Goal: Complete application form: Complete application form

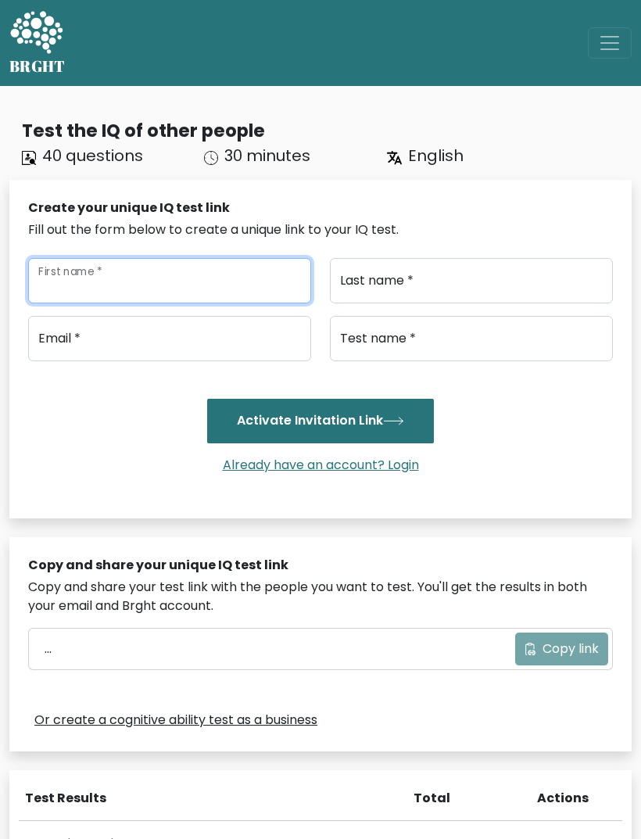
click at [218, 293] on input "First name *" at bounding box center [169, 280] width 283 height 45
type input "[PERSON_NAME]"
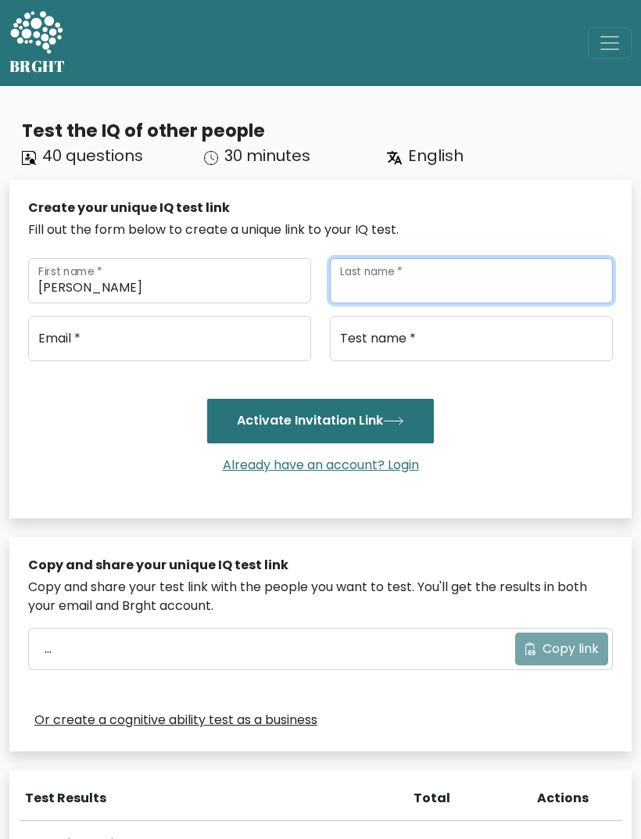
click at [434, 282] on input "Last name *" at bounding box center [471, 280] width 283 height 45
type input "Usman"
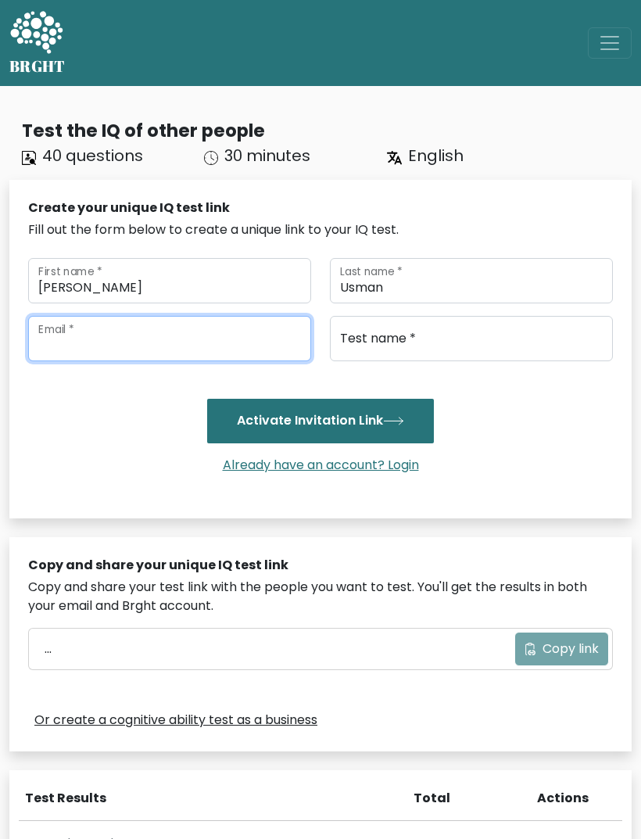
click at [203, 342] on input "email" at bounding box center [169, 338] width 283 height 45
type input "silviabusman@gmail.com"
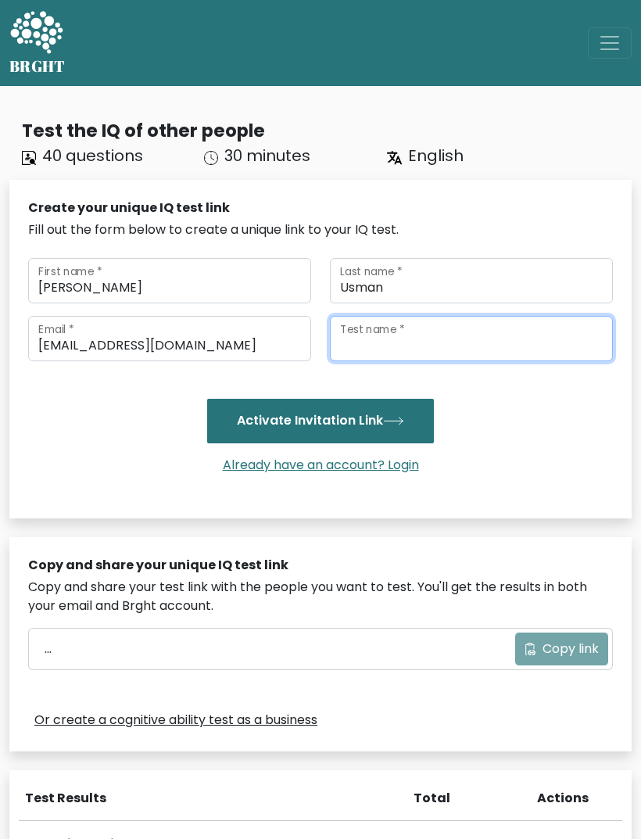
click at [460, 336] on input "Test name *" at bounding box center [471, 338] width 283 height 45
type input "[PERSON_NAME]"
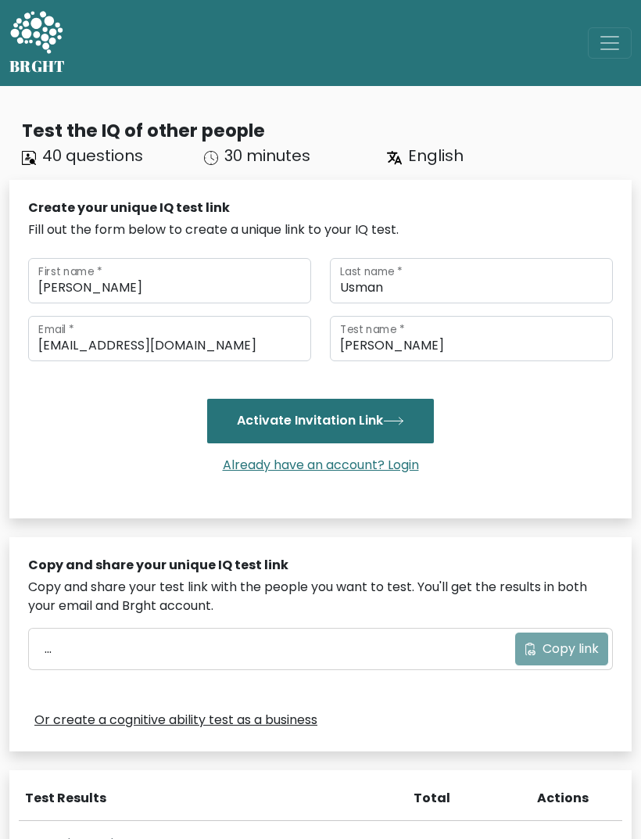
click at [410, 430] on button "Activate Invitation Link" at bounding box center [320, 421] width 227 height 44
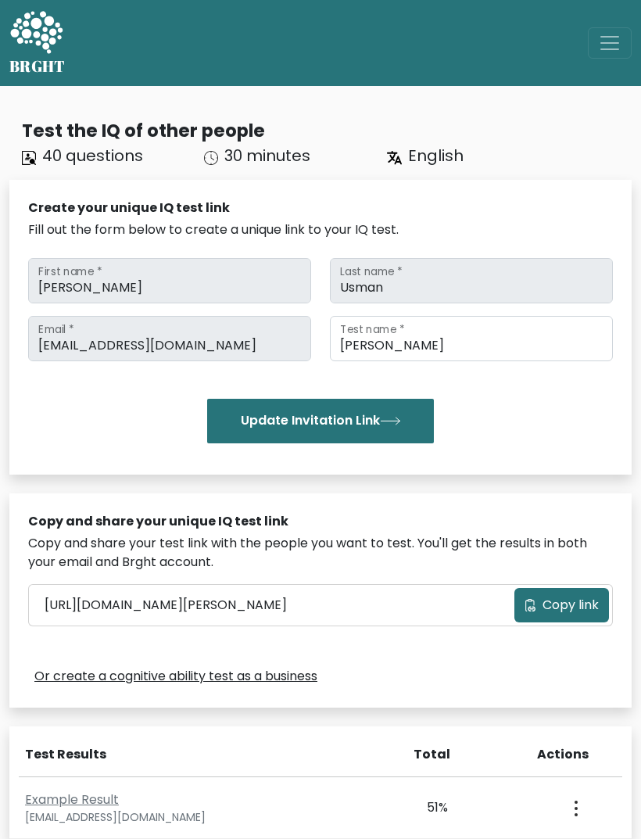
click at [560, 610] on span "Copy link" at bounding box center [570, 604] width 56 height 19
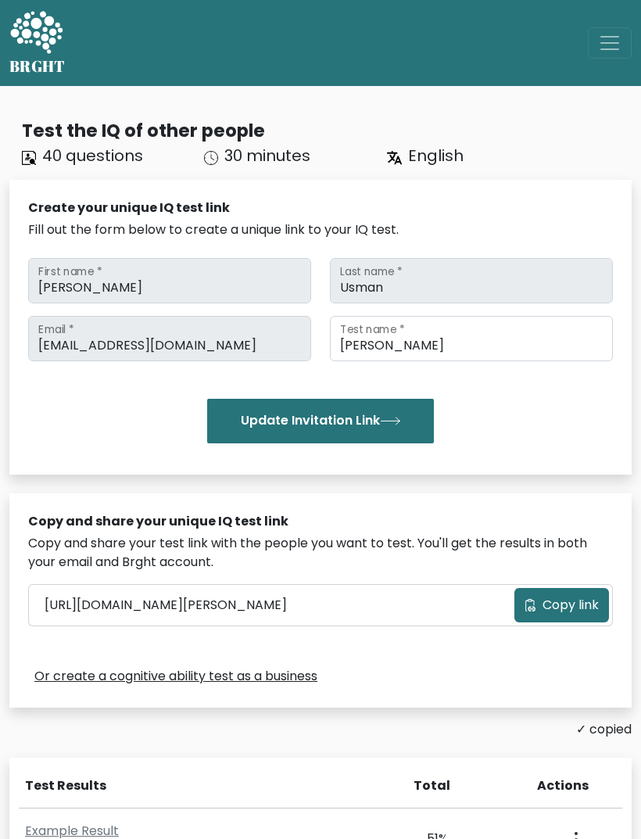
click at [561, 606] on span "Copy link" at bounding box center [570, 604] width 56 height 19
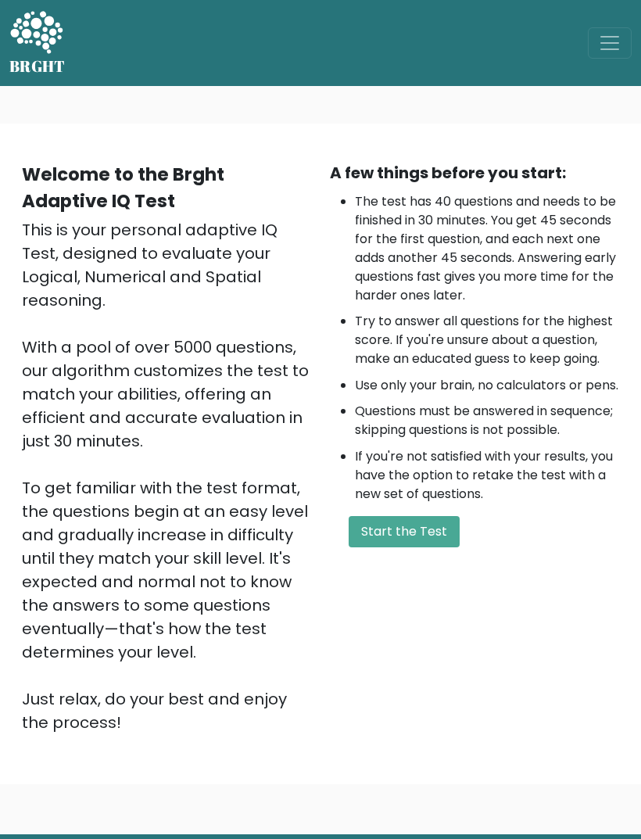
click at [427, 547] on button "Start the Test" at bounding box center [404, 531] width 111 height 31
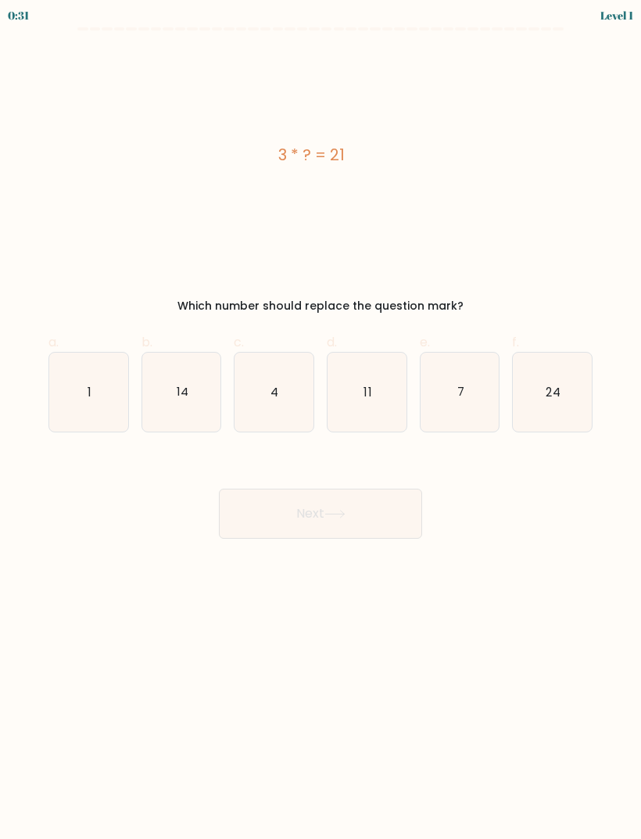
click at [459, 381] on icon "7" at bounding box center [459, 391] width 79 height 79
click at [321, 420] on input "e. 7" at bounding box center [320, 425] width 1 height 10
radio input "true"
click at [406, 509] on button "Next" at bounding box center [320, 513] width 203 height 50
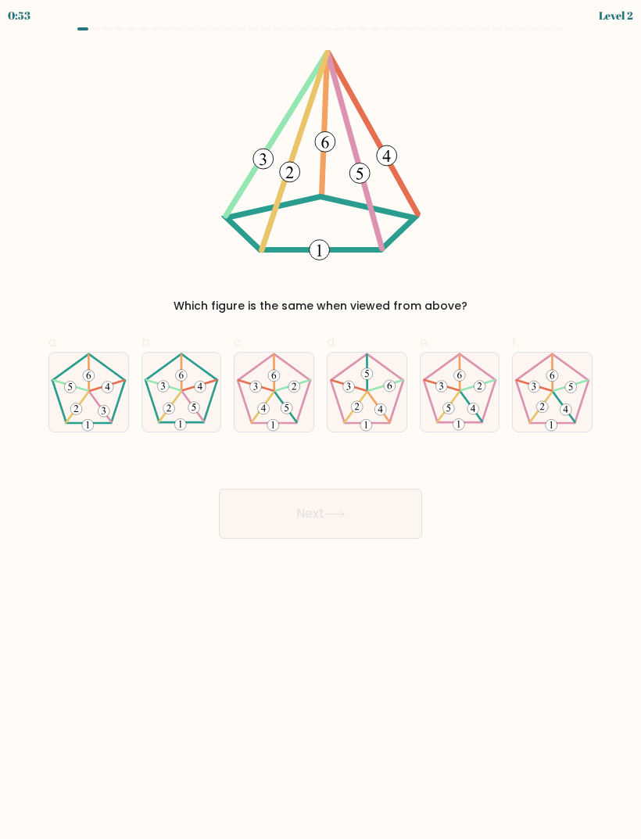
click at [188, 375] on icon at bounding box center [181, 391] width 79 height 79
click at [320, 420] on input "b." at bounding box center [320, 425] width 1 height 10
radio input "true"
click at [395, 510] on button "Next" at bounding box center [320, 513] width 203 height 50
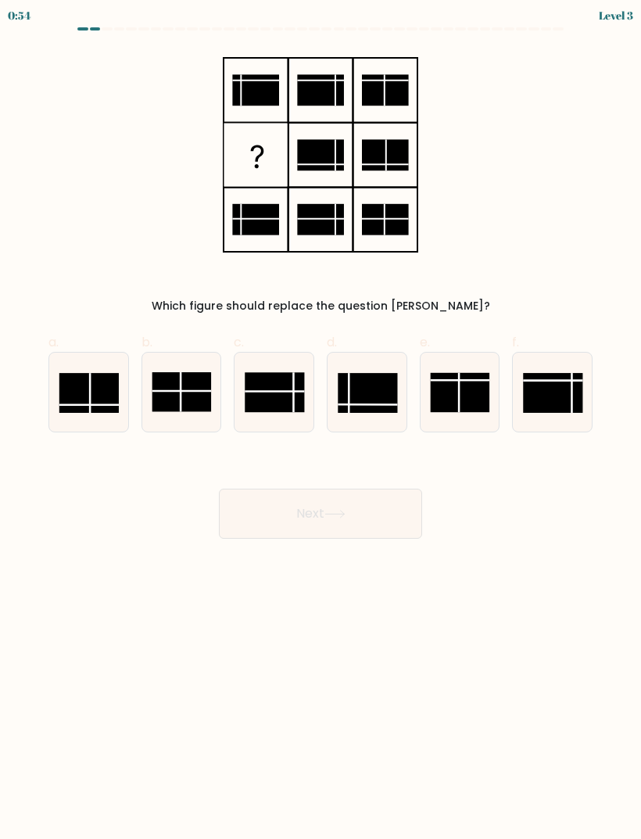
click at [371, 387] on rect at bounding box center [367, 393] width 59 height 40
click at [321, 420] on input "d." at bounding box center [320, 425] width 1 height 10
radio input "true"
click at [393, 507] on button "Next" at bounding box center [320, 513] width 203 height 50
click at [367, 513] on button "Next" at bounding box center [320, 513] width 203 height 50
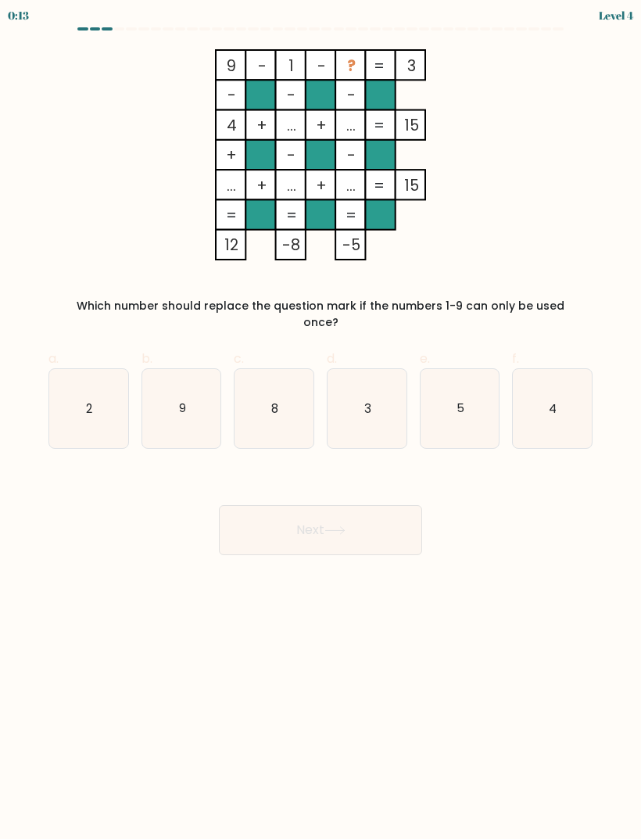
click at [457, 399] on text "5" at bounding box center [460, 407] width 8 height 16
click at [321, 420] on input "e. 5" at bounding box center [320, 425] width 1 height 10
radio input "true"
click at [384, 520] on button "Next" at bounding box center [320, 530] width 203 height 50
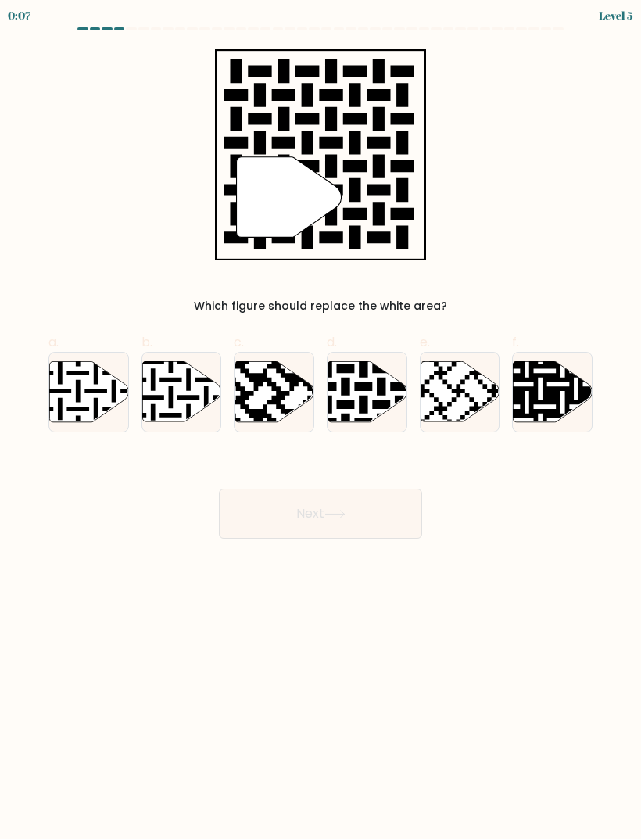
click at [355, 395] on icon at bounding box center [366, 391] width 79 height 60
click at [321, 420] on input "d." at bounding box center [320, 425] width 1 height 10
radio input "true"
click at [257, 521] on button "Next" at bounding box center [320, 513] width 203 height 50
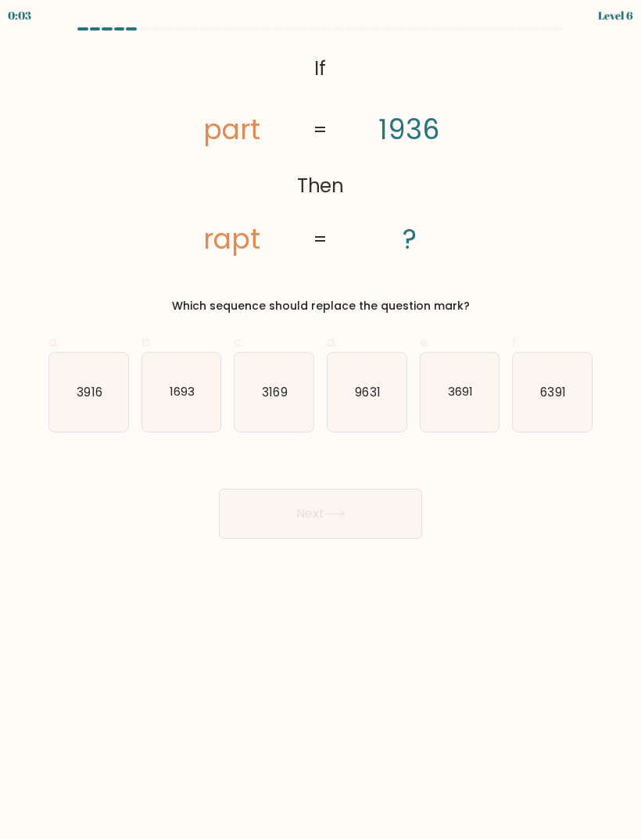
click at [108, 371] on icon "3916" at bounding box center [88, 391] width 79 height 79
click at [320, 420] on input "a. 3916" at bounding box center [320, 425] width 1 height 10
radio input "true"
click at [309, 510] on button "Next" at bounding box center [320, 513] width 203 height 50
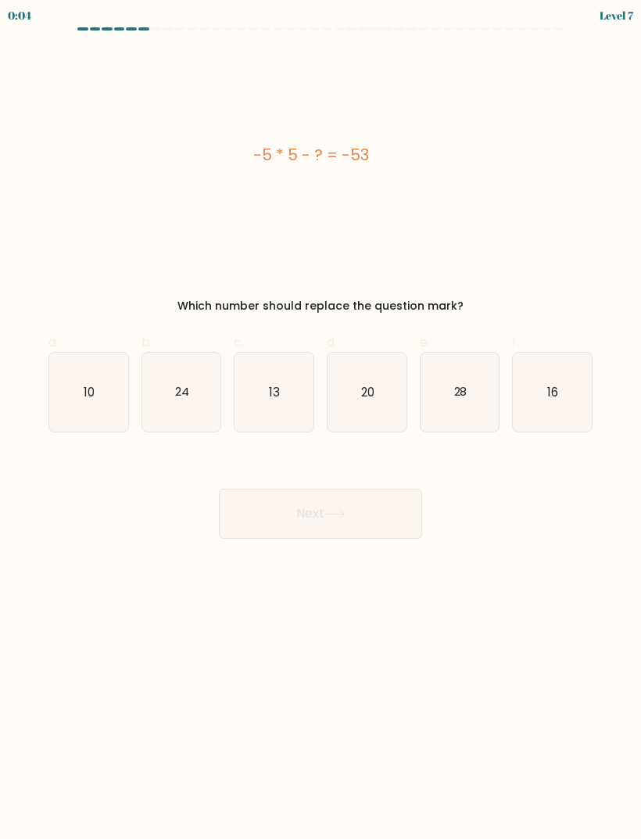
click at [464, 403] on icon "28" at bounding box center [459, 391] width 79 height 79
click at [321, 420] on input "e. 28" at bounding box center [320, 425] width 1 height 10
radio input "true"
click at [344, 515] on icon at bounding box center [334, 514] width 21 height 9
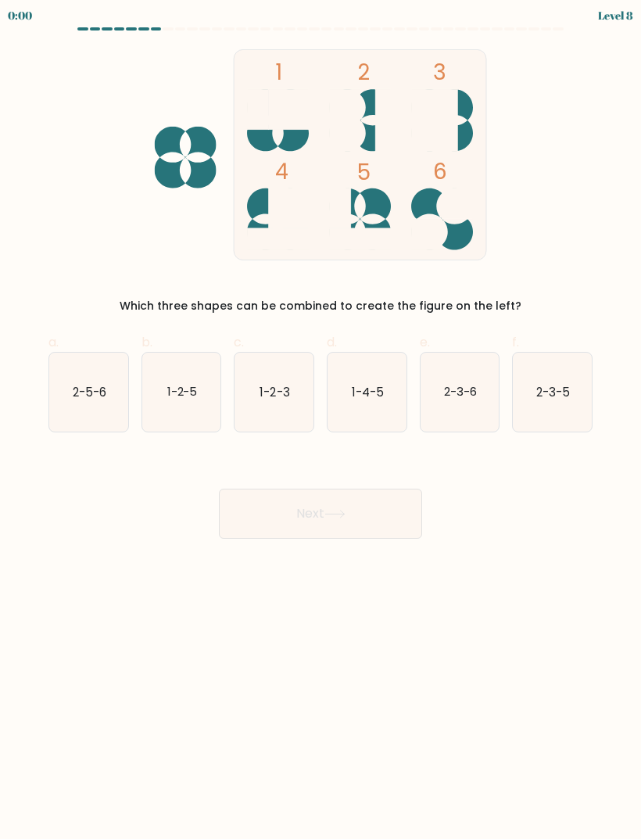
click at [86, 413] on icon "2-5-6" at bounding box center [88, 391] width 79 height 79
click at [320, 420] on input "a. 2-5-6" at bounding box center [320, 425] width 1 height 10
radio input "true"
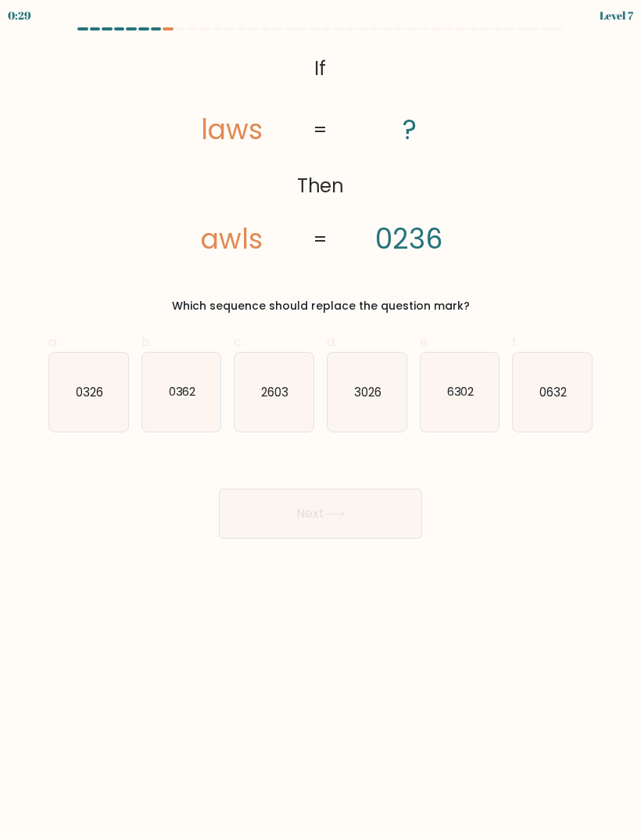
click at [387, 409] on icon "3026" at bounding box center [366, 391] width 79 height 79
click at [321, 420] on input "d. 3026" at bounding box center [320, 425] width 1 height 10
radio input "true"
click at [327, 520] on button "Next" at bounding box center [320, 513] width 203 height 50
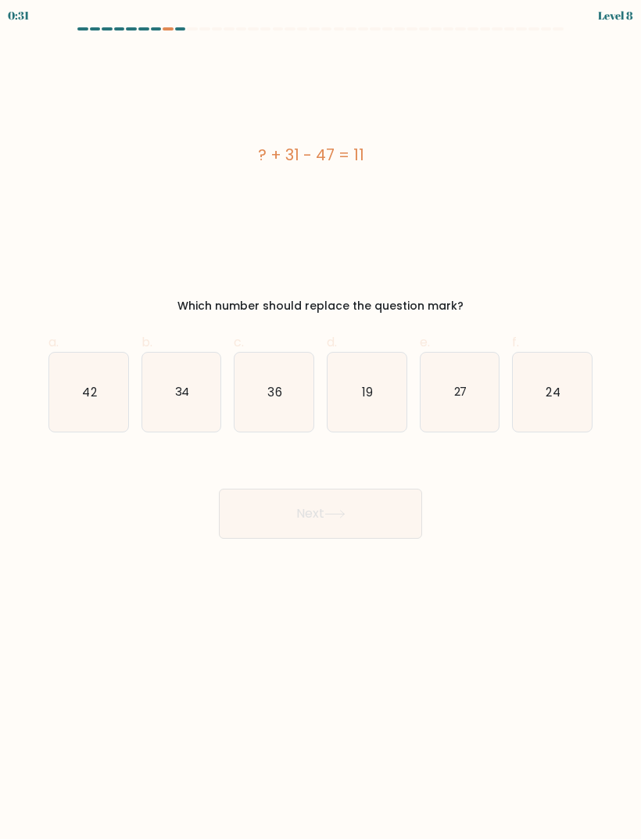
click at [466, 402] on icon "27" at bounding box center [459, 391] width 79 height 79
click at [321, 420] on input "e. 27" at bounding box center [320, 425] width 1 height 10
radio input "true"
click at [349, 521] on button "Next" at bounding box center [320, 513] width 203 height 50
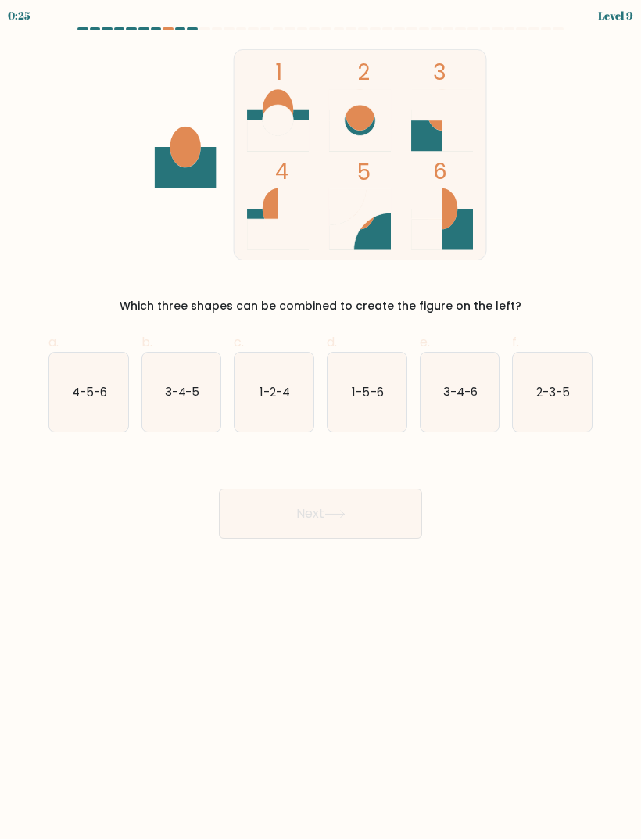
click at [474, 388] on text "3-4-6" at bounding box center [460, 391] width 34 height 16
click at [321, 420] on input "e. 3-4-6" at bounding box center [320, 425] width 1 height 10
radio input "true"
click at [316, 509] on button "Next" at bounding box center [320, 513] width 203 height 50
click at [267, 512] on button "Next" at bounding box center [320, 513] width 203 height 50
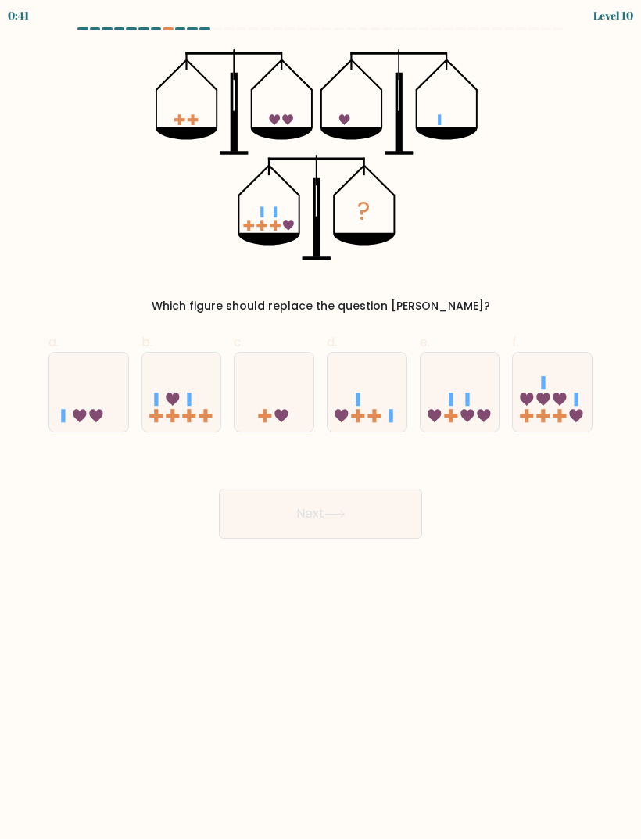
click at [456, 377] on icon at bounding box center [459, 391] width 79 height 65
click at [321, 420] on input "e." at bounding box center [320, 425] width 1 height 10
radio input "true"
click at [338, 517] on icon at bounding box center [334, 514] width 21 height 9
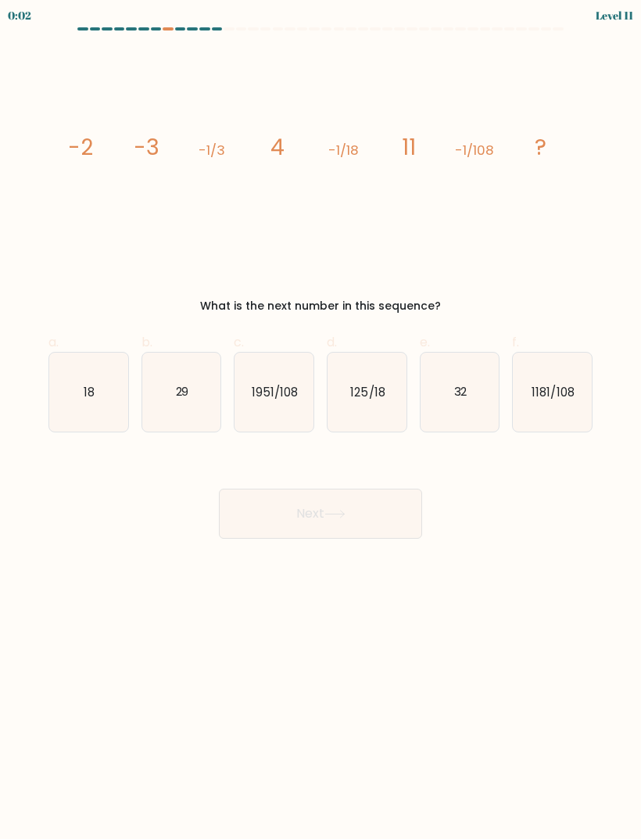
click at [562, 402] on icon "1181/108" at bounding box center [552, 391] width 79 height 79
click at [321, 420] on input "f. 1181/108" at bounding box center [320, 425] width 1 height 10
radio input "true"
click at [356, 524] on button "Next" at bounding box center [320, 513] width 203 height 50
click at [332, 511] on icon at bounding box center [334, 514] width 21 height 9
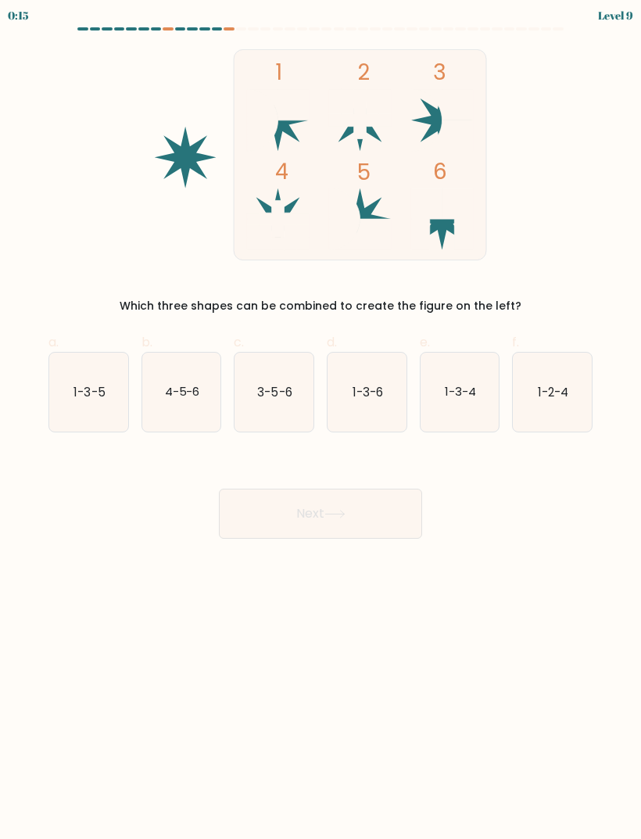
click at [284, 394] on text "3-5-6" at bounding box center [275, 391] width 34 height 16
click at [320, 420] on input "c. 3-5-6" at bounding box center [320, 425] width 1 height 10
radio input "true"
click at [314, 513] on button "Next" at bounding box center [320, 513] width 203 height 50
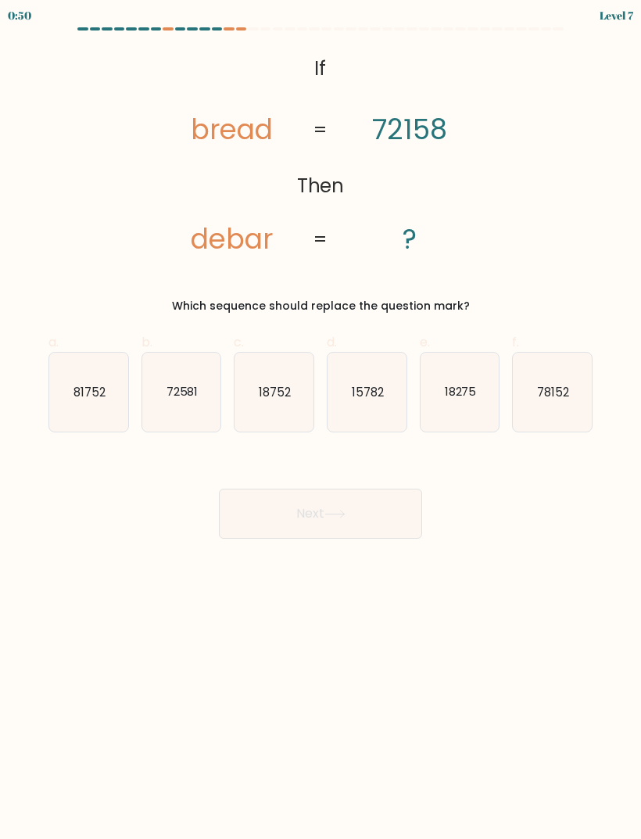
click at [106, 412] on icon "81752" at bounding box center [88, 391] width 79 height 79
click at [320, 420] on input "a. 81752" at bounding box center [320, 425] width 1 height 10
radio input "true"
click at [334, 515] on icon at bounding box center [334, 514] width 21 height 9
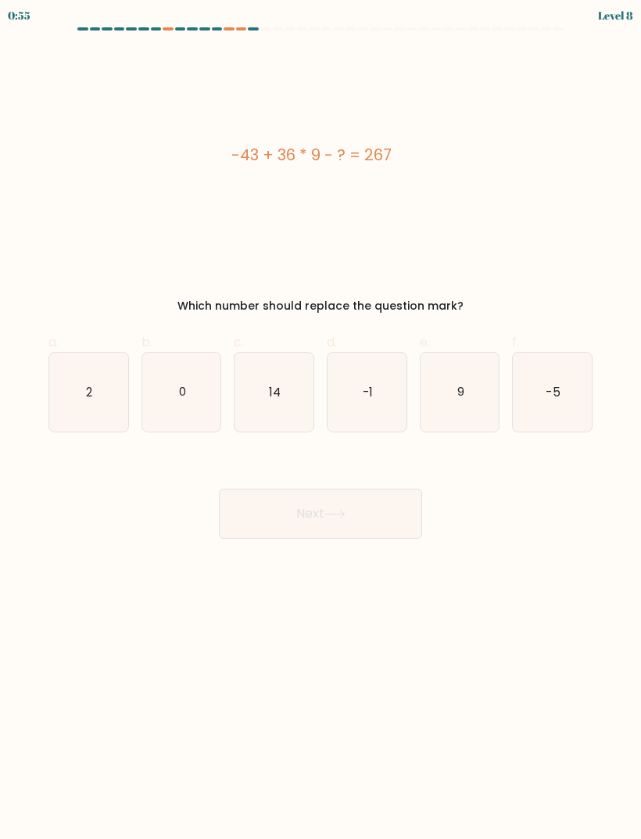
click at [176, 384] on icon "0" at bounding box center [181, 391] width 79 height 79
click at [320, 420] on input "b. 0" at bounding box center [320, 425] width 1 height 10
radio input "true"
click at [312, 510] on button "Next" at bounding box center [320, 513] width 203 height 50
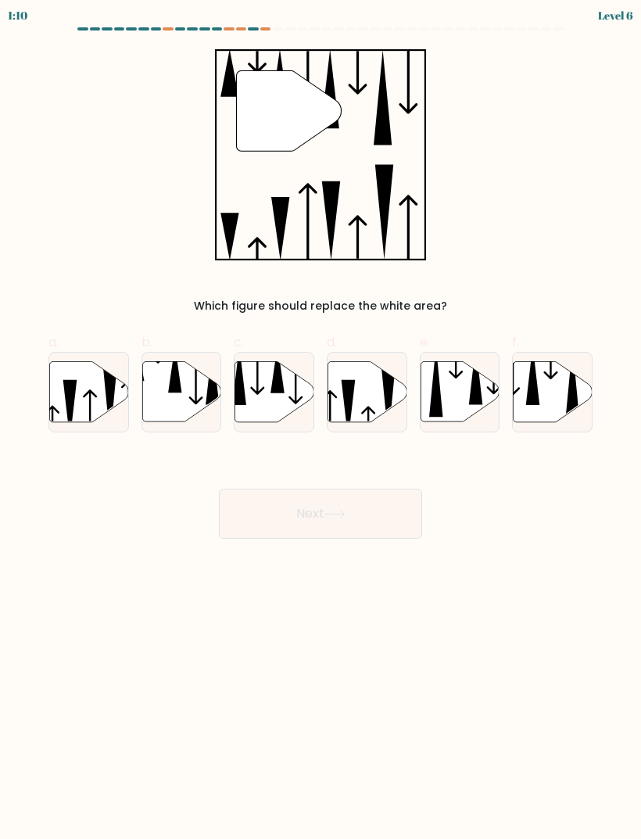
click at [181, 390] on icon at bounding box center [174, 369] width 13 height 48
click at [320, 420] on input "b." at bounding box center [320, 425] width 1 height 10
radio input "true"
click at [372, 519] on button "Next" at bounding box center [320, 513] width 203 height 50
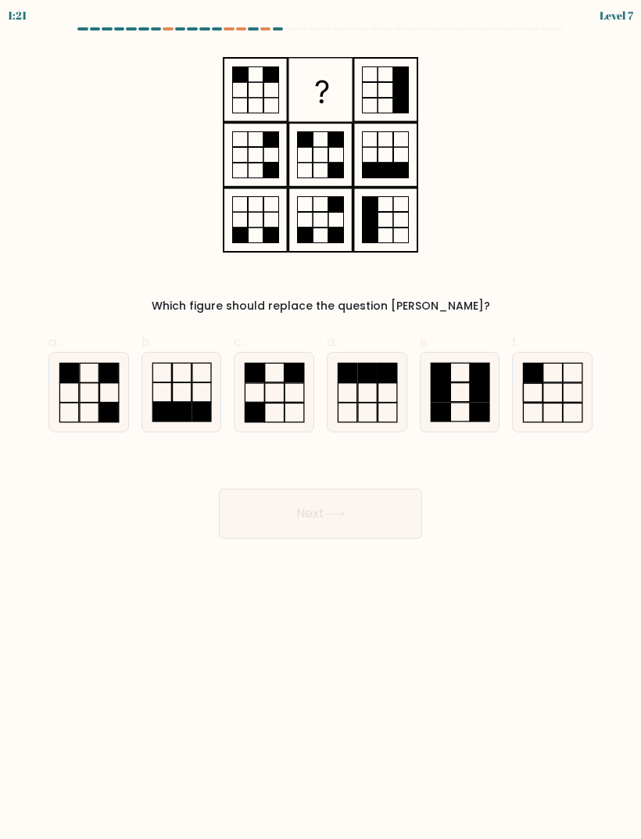
click at [294, 386] on icon at bounding box center [273, 391] width 79 height 79
click at [320, 420] on input "c." at bounding box center [320, 425] width 1 height 10
radio input "true"
click at [316, 516] on button "Next" at bounding box center [320, 513] width 203 height 50
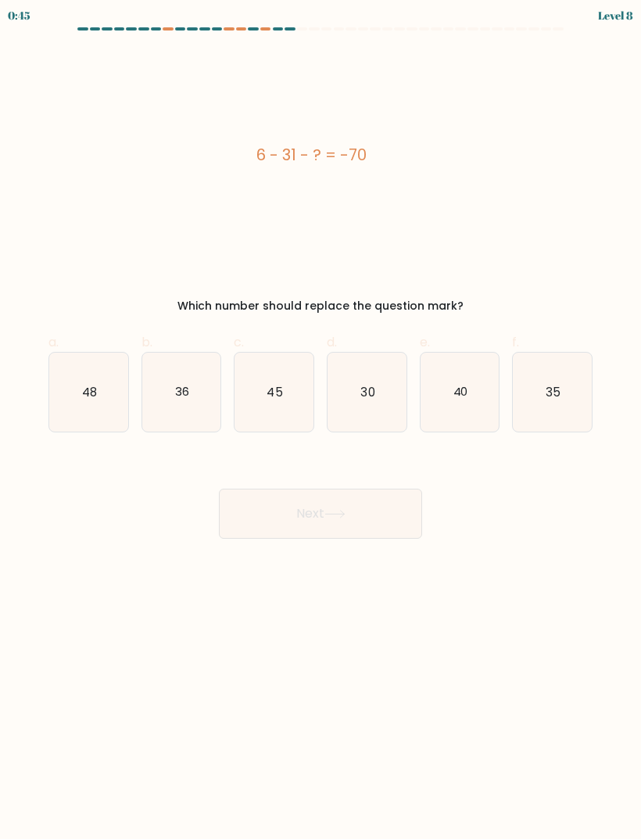
click at [278, 373] on icon "45" at bounding box center [273, 391] width 79 height 79
click at [320, 420] on input "c. 45" at bounding box center [320, 425] width 1 height 10
radio input "true"
click at [574, 400] on icon "35" at bounding box center [552, 391] width 79 height 79
click at [321, 420] on input "f. 35" at bounding box center [320, 425] width 1 height 10
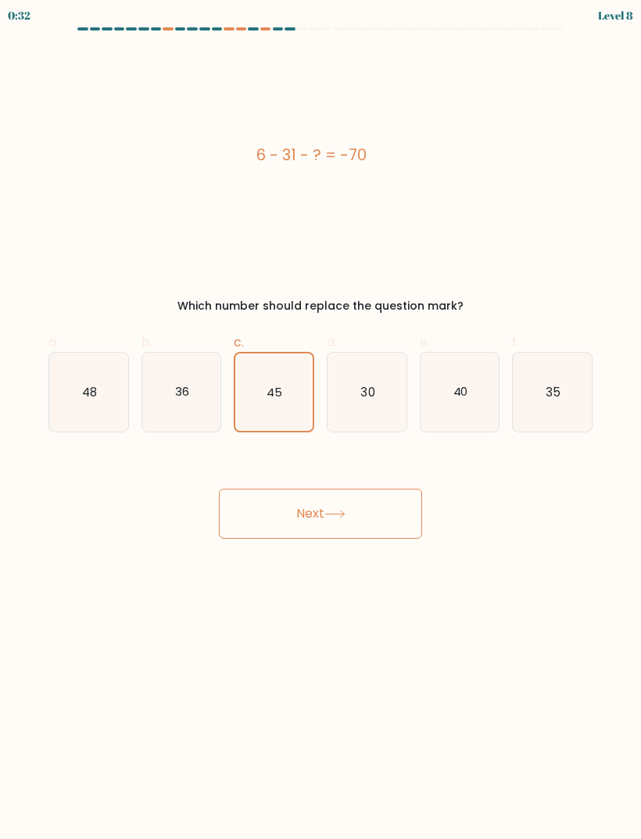
radio input "true"
click at [369, 528] on button "Next" at bounding box center [320, 513] width 203 height 50
click at [352, 515] on button "Next" at bounding box center [320, 513] width 203 height 50
click at [322, 524] on button "Next" at bounding box center [320, 513] width 203 height 50
click at [356, 506] on button "Next" at bounding box center [320, 513] width 203 height 50
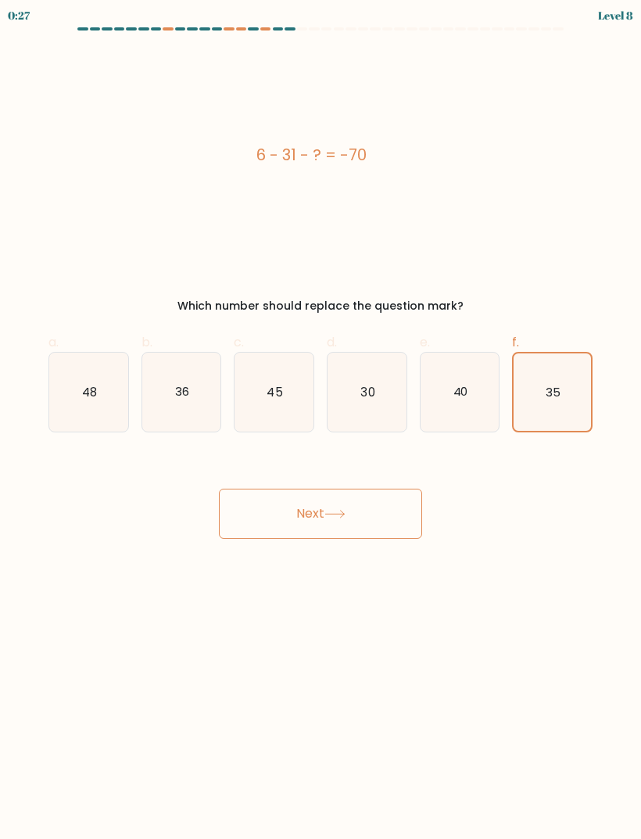
click at [348, 520] on button "Next" at bounding box center [320, 513] width 203 height 50
click at [324, 520] on button "Next" at bounding box center [320, 513] width 203 height 50
click at [324, 526] on button "Next" at bounding box center [320, 513] width 203 height 50
click at [547, 387] on text "35" at bounding box center [552, 392] width 15 height 16
click at [321, 420] on input "f. 35" at bounding box center [320, 425] width 1 height 10
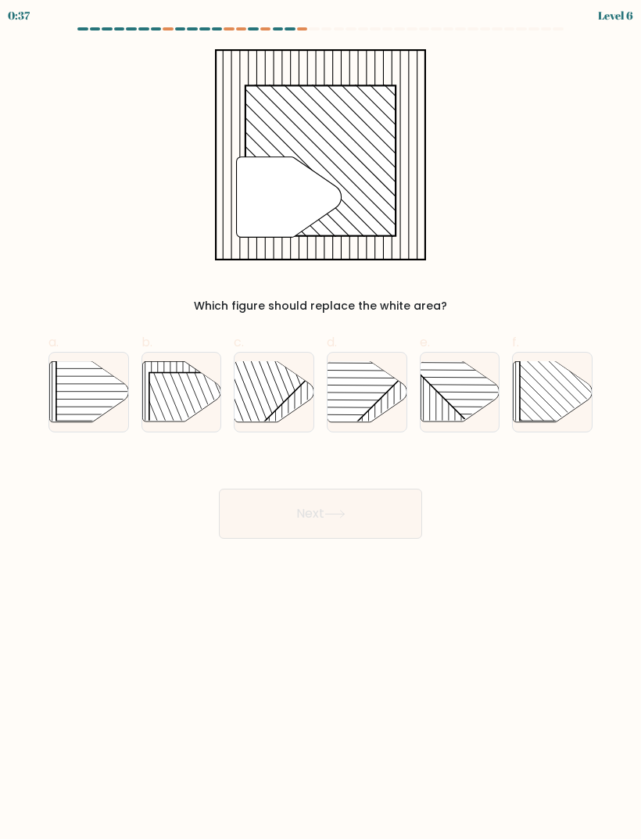
click at [540, 388] on rect at bounding box center [576, 364] width 113 height 113
click at [321, 420] on input "f." at bounding box center [320, 425] width 1 height 10
radio input "true"
click at [394, 517] on button "Next" at bounding box center [320, 513] width 203 height 50
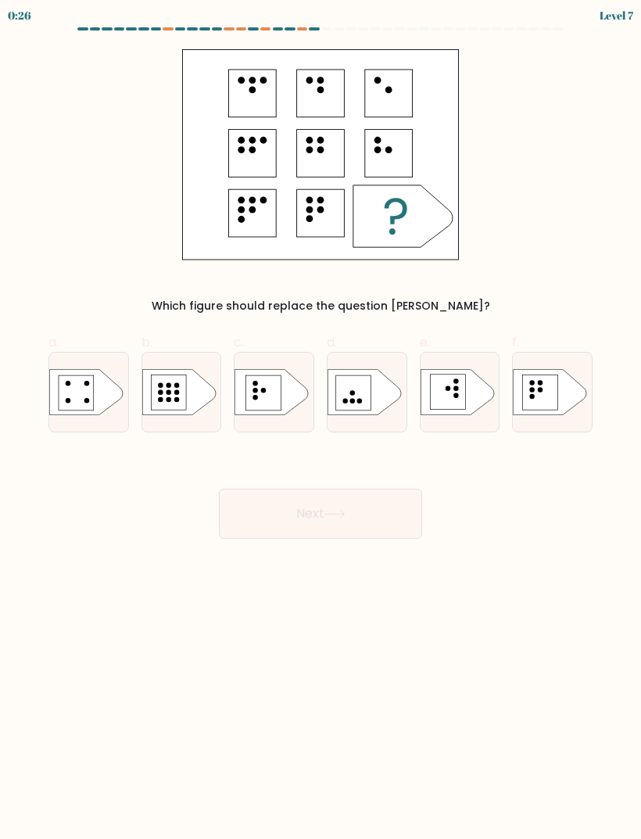
click at [269, 395] on rect at bounding box center [263, 392] width 35 height 35
click at [320, 420] on input "c." at bounding box center [320, 425] width 1 height 10
radio input "true"
click at [265, 522] on button "Next" at bounding box center [320, 513] width 203 height 50
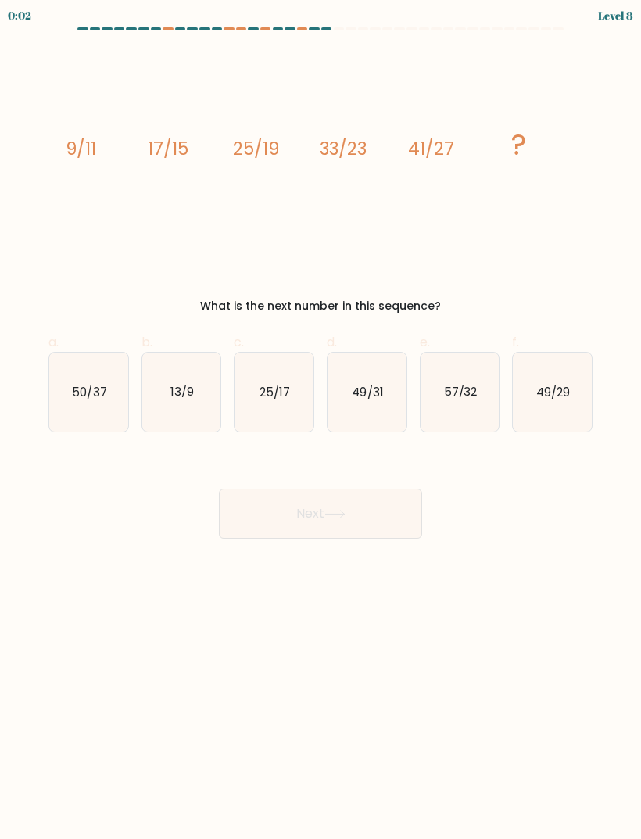
click at [359, 393] on text "49/31" at bounding box center [367, 391] width 31 height 16
click at [321, 420] on input "d. 49/31" at bounding box center [320, 425] width 1 height 10
radio input "true"
click at [94, 409] on icon "50/37" at bounding box center [88, 391] width 79 height 79
click at [320, 420] on input "a. 50/37" at bounding box center [320, 425] width 1 height 10
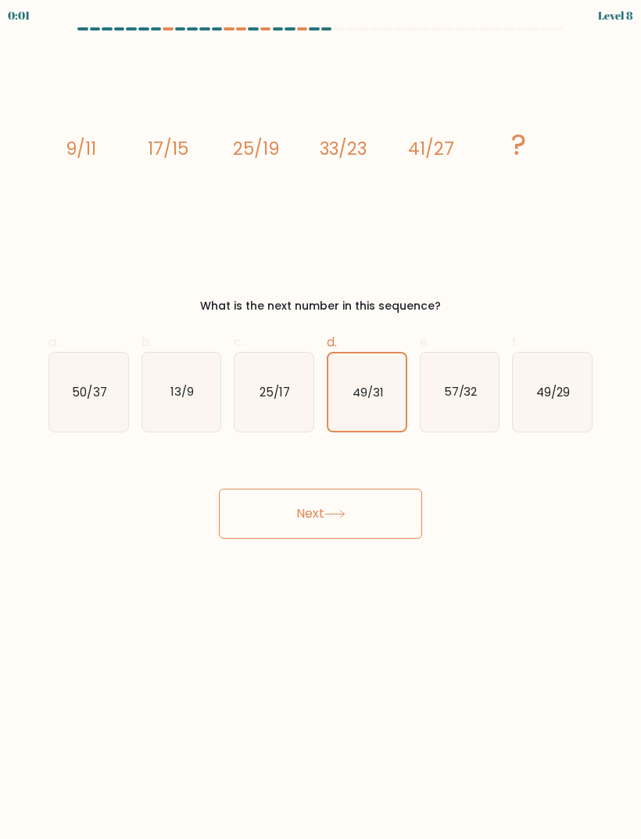
radio input "true"
click at [280, 511] on button "Next" at bounding box center [320, 513] width 203 height 50
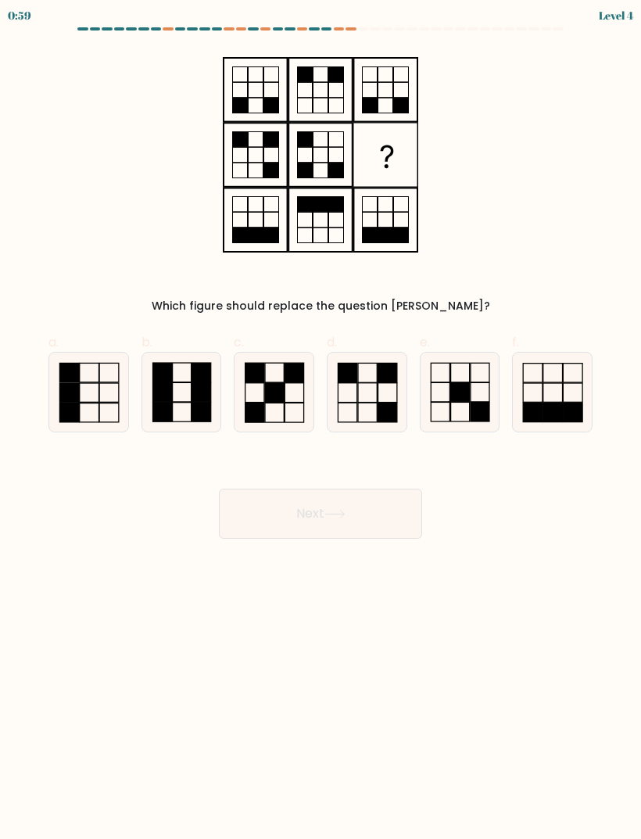
click at [366, 394] on icon at bounding box center [366, 391] width 79 height 79
click at [321, 420] on input "d." at bounding box center [320, 425] width 1 height 10
radio input "true"
click at [293, 505] on button "Next" at bounding box center [320, 513] width 203 height 50
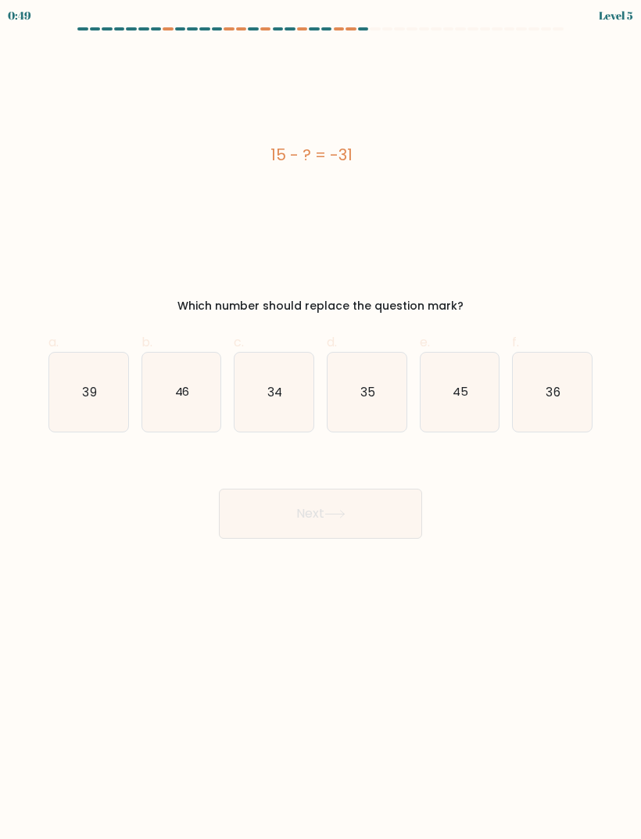
click at [284, 402] on icon "34" at bounding box center [273, 391] width 79 height 79
click at [320, 420] on input "c. 34" at bounding box center [320, 425] width 1 height 10
radio input "true"
click at [280, 520] on button "Next" at bounding box center [320, 513] width 203 height 50
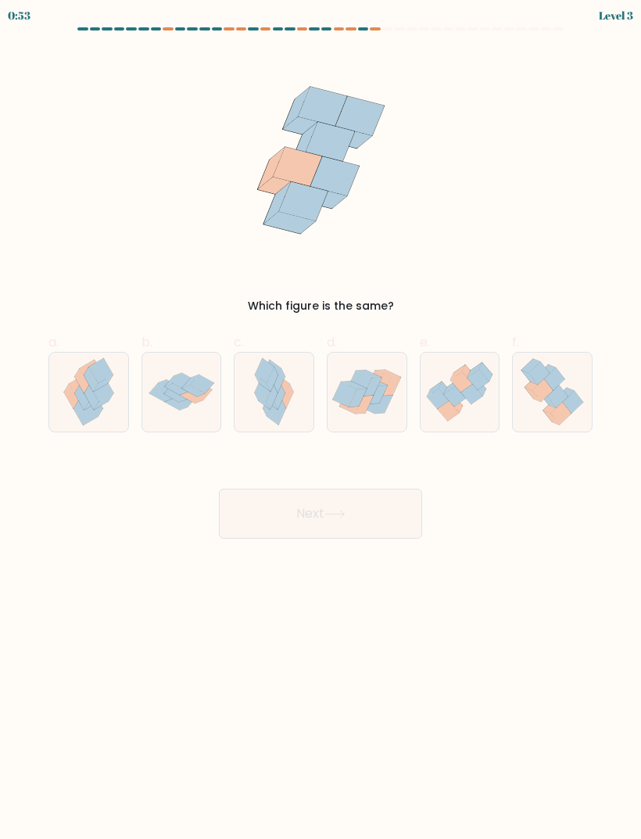
click at [198, 405] on icon at bounding box center [181, 391] width 79 height 55
click at [320, 420] on input "b." at bounding box center [320, 425] width 1 height 10
radio input "true"
click at [187, 400] on icon at bounding box center [184, 397] width 23 height 18
click at [320, 420] on input "b." at bounding box center [320, 425] width 1 height 10
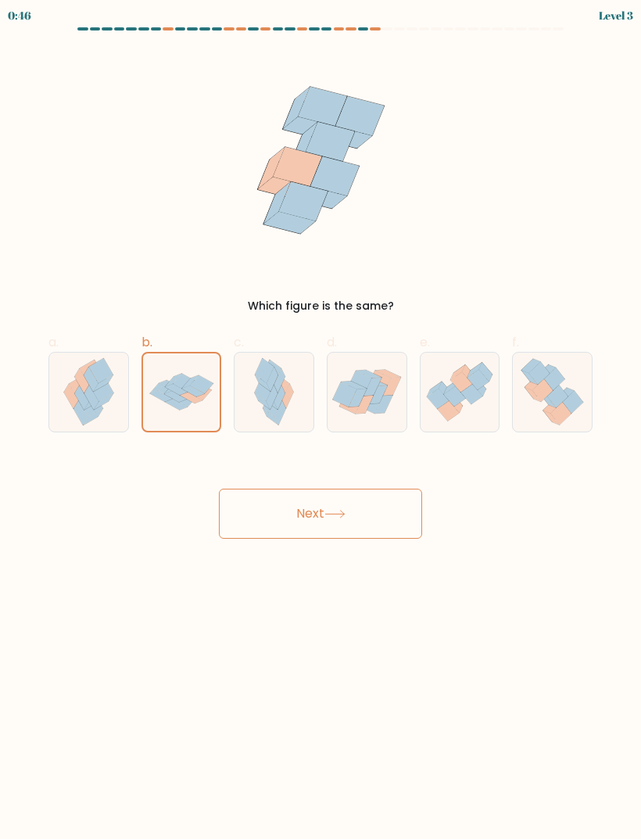
click at [320, 507] on button "Next" at bounding box center [320, 513] width 203 height 50
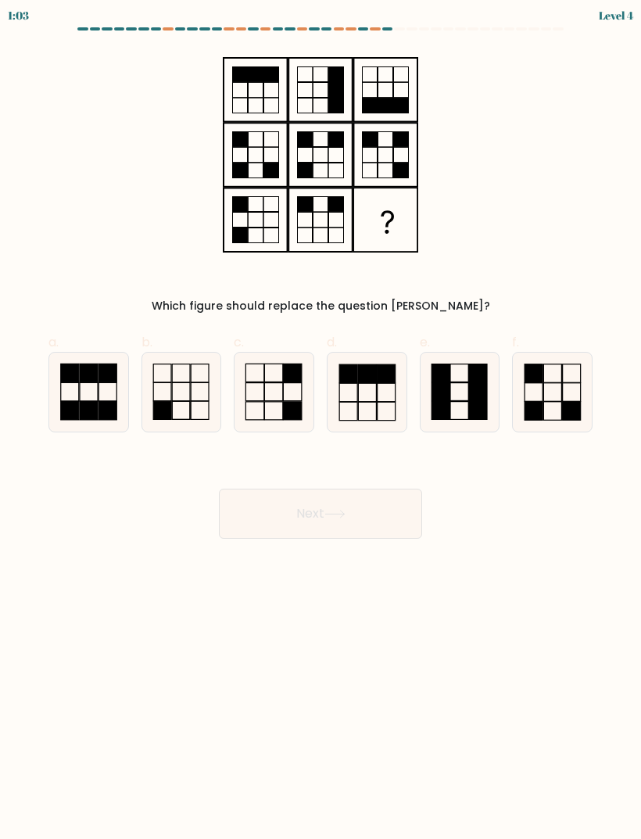
click at [288, 413] on rect at bounding box center [292, 411] width 18 height 18
click at [320, 420] on input "c." at bounding box center [320, 425] width 1 height 10
radio input "true"
click at [326, 524] on button "Next" at bounding box center [320, 513] width 203 height 50
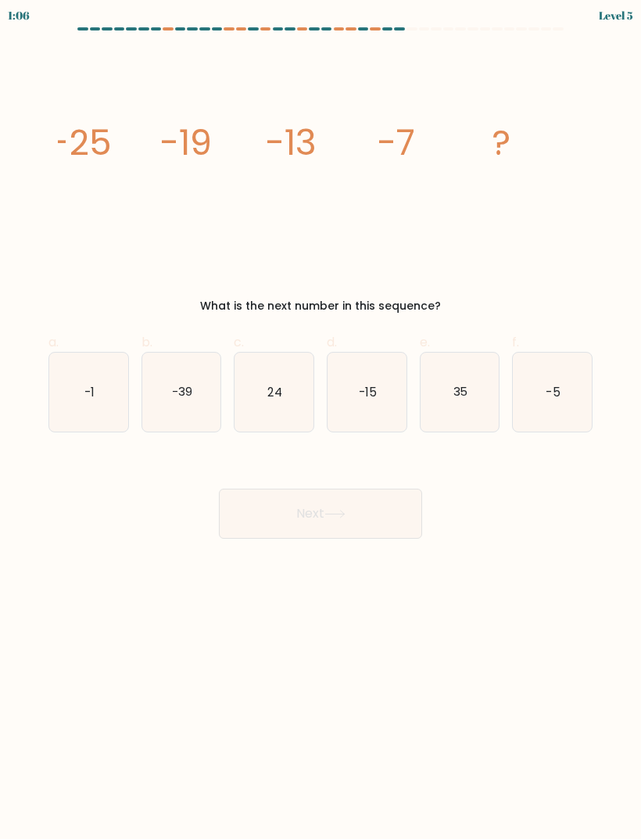
click at [63, 395] on icon "-1" at bounding box center [88, 391] width 79 height 79
click at [320, 420] on input "a. -1" at bounding box center [320, 425] width 1 height 10
radio input "true"
click at [293, 524] on button "Next" at bounding box center [320, 513] width 203 height 50
click at [299, 521] on button "Next" at bounding box center [320, 513] width 203 height 50
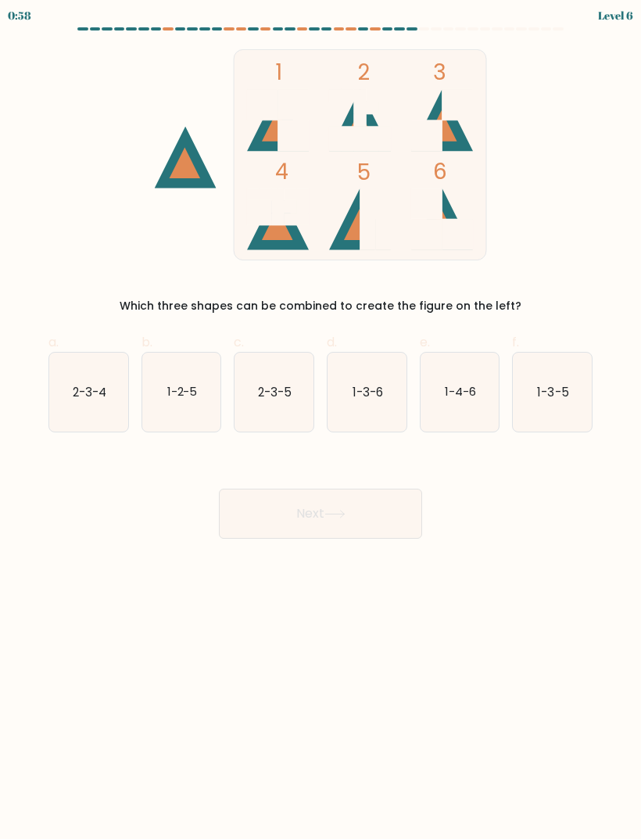
click at [367, 387] on text "1-3-6" at bounding box center [367, 391] width 30 height 16
click at [321, 420] on input "d. 1-3-6" at bounding box center [320, 425] width 1 height 10
radio input "true"
click at [361, 520] on button "Next" at bounding box center [320, 513] width 203 height 50
click at [313, 524] on button "Next" at bounding box center [320, 513] width 203 height 50
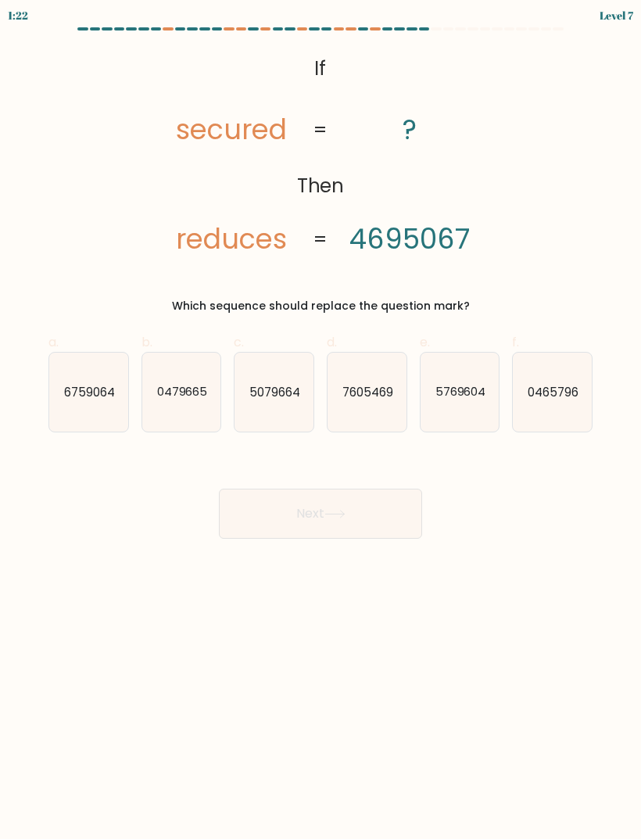
click at [376, 404] on icon "7605469" at bounding box center [366, 391] width 79 height 79
click at [321, 420] on input "d. 7605469" at bounding box center [320, 425] width 1 height 10
radio input "true"
click at [338, 513] on icon at bounding box center [334, 514] width 21 height 9
click at [338, 523] on button "Next" at bounding box center [320, 513] width 203 height 50
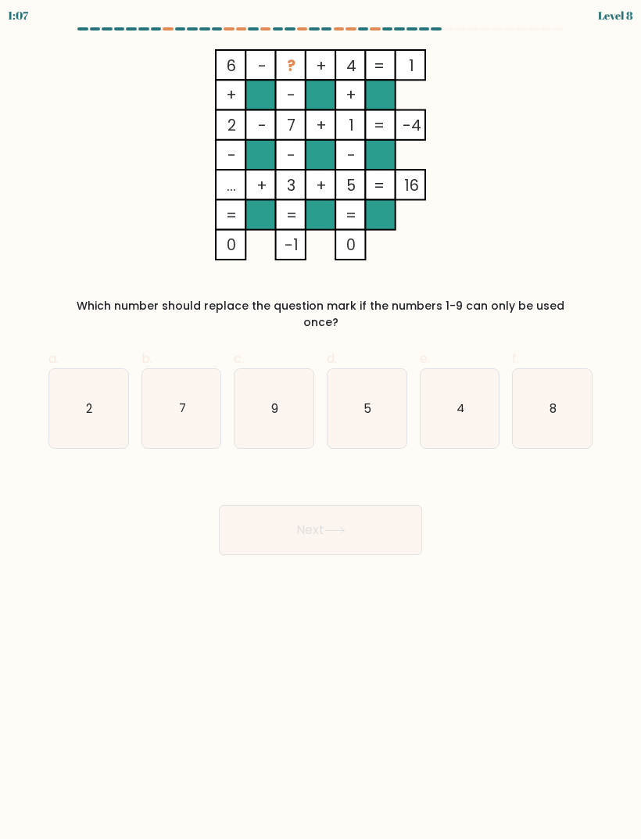
click at [277, 406] on icon "9" at bounding box center [273, 408] width 79 height 79
click at [320, 420] on input "c. 9" at bounding box center [320, 425] width 1 height 10
radio input "true"
click at [315, 531] on button "Next" at bounding box center [320, 530] width 203 height 50
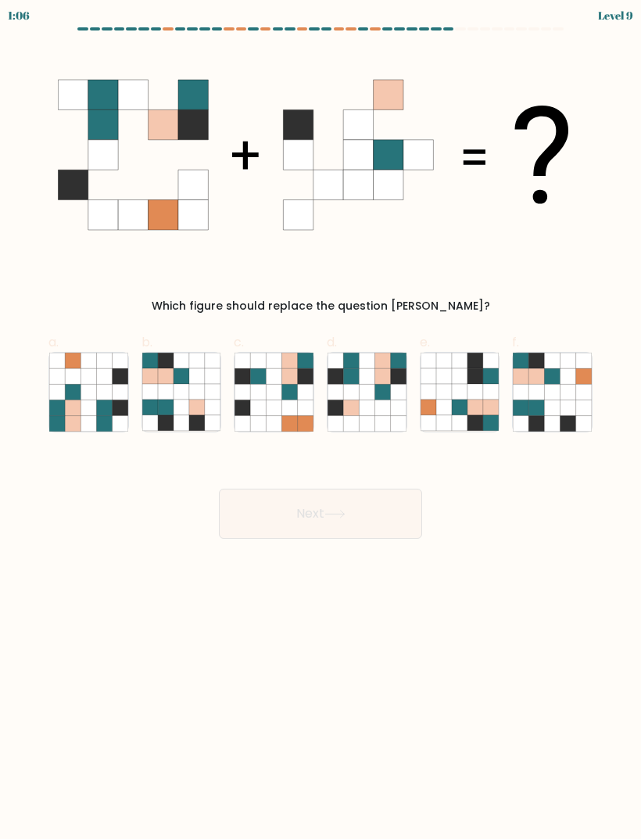
click at [363, 397] on icon at bounding box center [367, 392] width 16 height 16
click at [321, 420] on input "d." at bounding box center [320, 425] width 1 height 10
radio input "true"
click at [324, 517] on button "Next" at bounding box center [320, 513] width 203 height 50
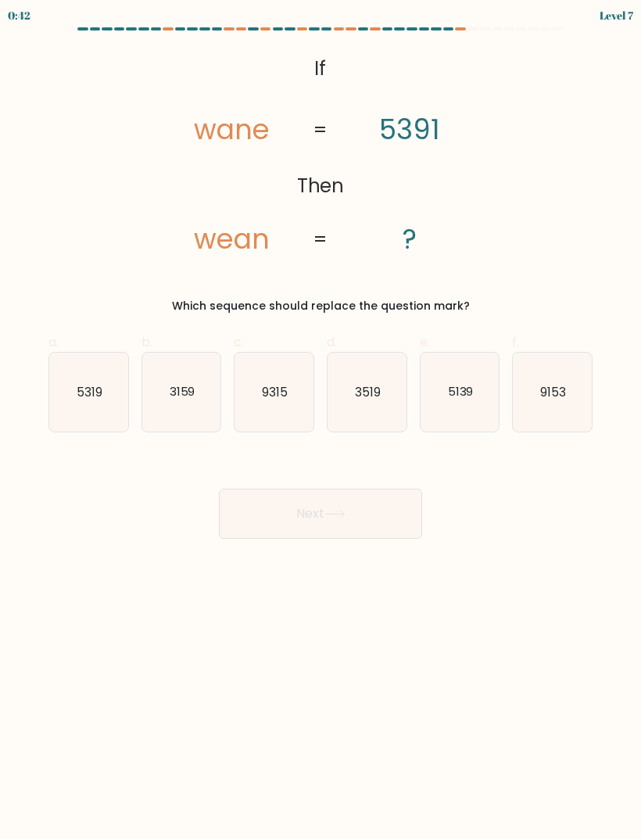
click at [451, 399] on text "5139" at bounding box center [460, 391] width 26 height 16
click at [321, 420] on input "e. 5139" at bounding box center [320, 425] width 1 height 10
radio input "true"
click at [312, 521] on button "Next" at bounding box center [320, 513] width 203 height 50
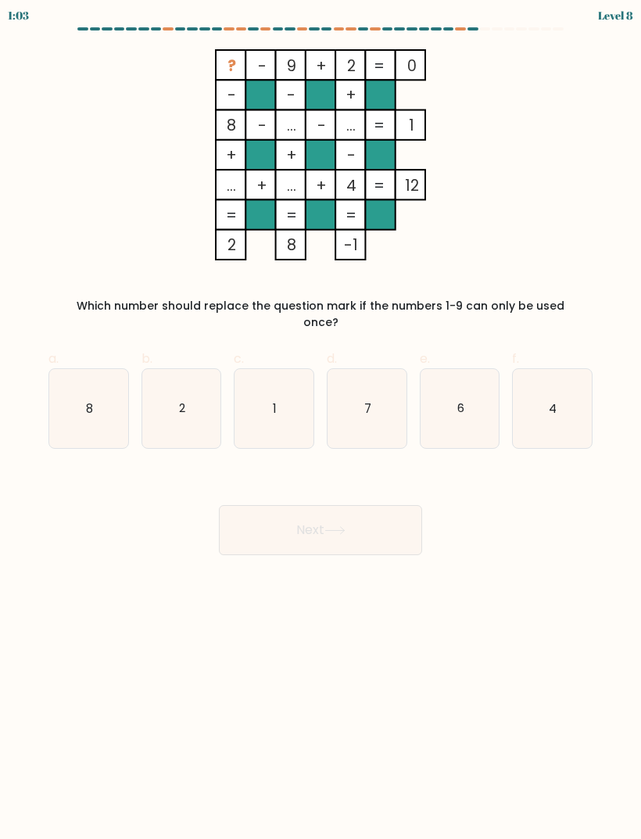
click at [372, 388] on icon "7" at bounding box center [366, 408] width 79 height 79
click at [321, 420] on input "d. 7" at bounding box center [320, 425] width 1 height 10
radio input "true"
click at [338, 526] on icon at bounding box center [334, 530] width 21 height 9
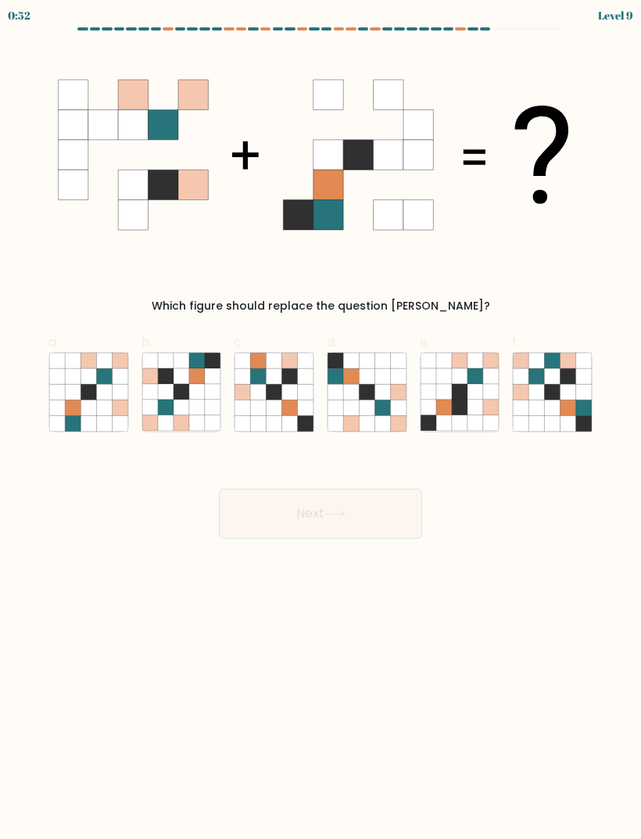
click at [184, 383] on icon at bounding box center [181, 376] width 16 height 16
click at [320, 420] on input "b." at bounding box center [320, 425] width 1 height 10
radio input "true"
click at [326, 524] on button "Next" at bounding box center [320, 513] width 203 height 50
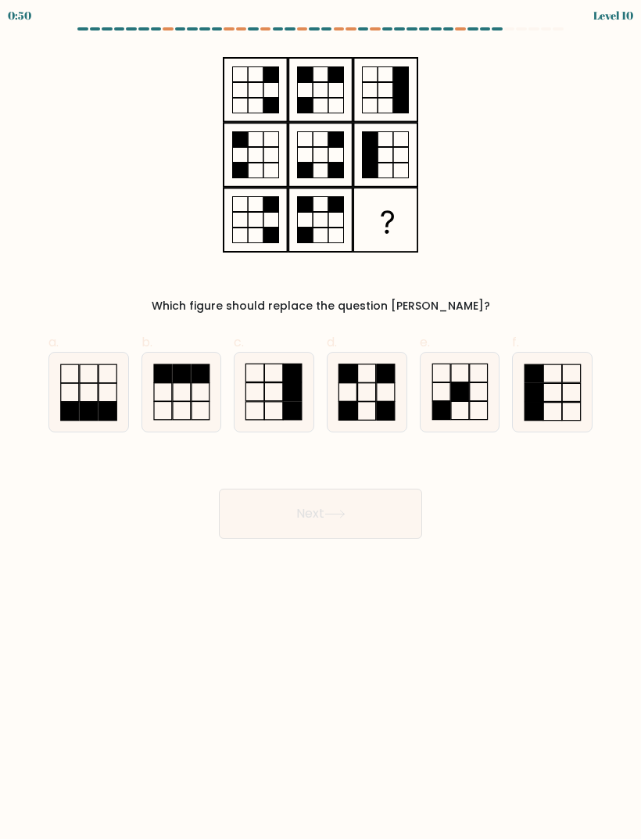
click at [269, 395] on icon at bounding box center [273, 391] width 79 height 79
click at [320, 420] on input "c." at bounding box center [320, 425] width 1 height 10
radio input "true"
click at [383, 501] on button "Next" at bounding box center [320, 513] width 203 height 50
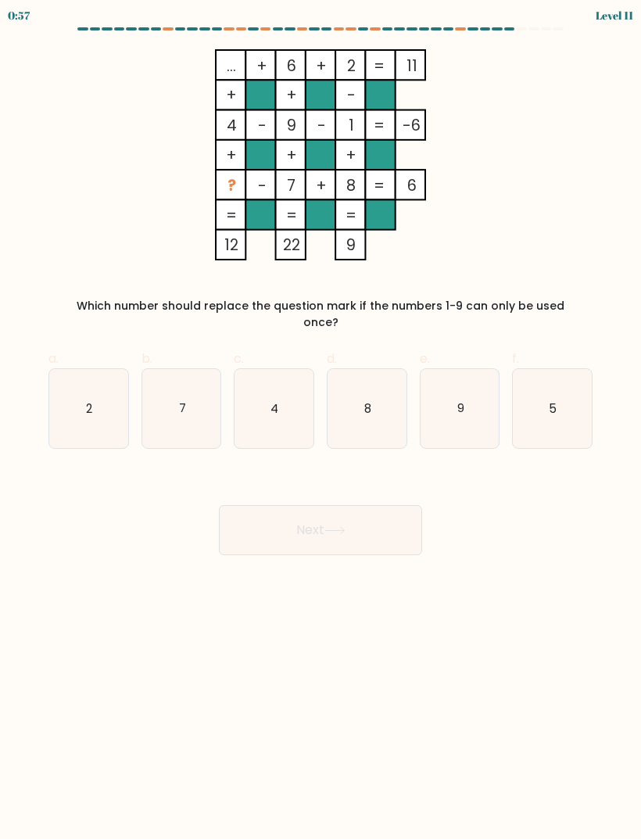
click at [462, 399] on text "9" at bounding box center [459, 407] width 7 height 16
click at [321, 420] on input "e. 9" at bounding box center [320, 425] width 1 height 10
radio input "true"
click at [359, 524] on button "Next" at bounding box center [320, 530] width 203 height 50
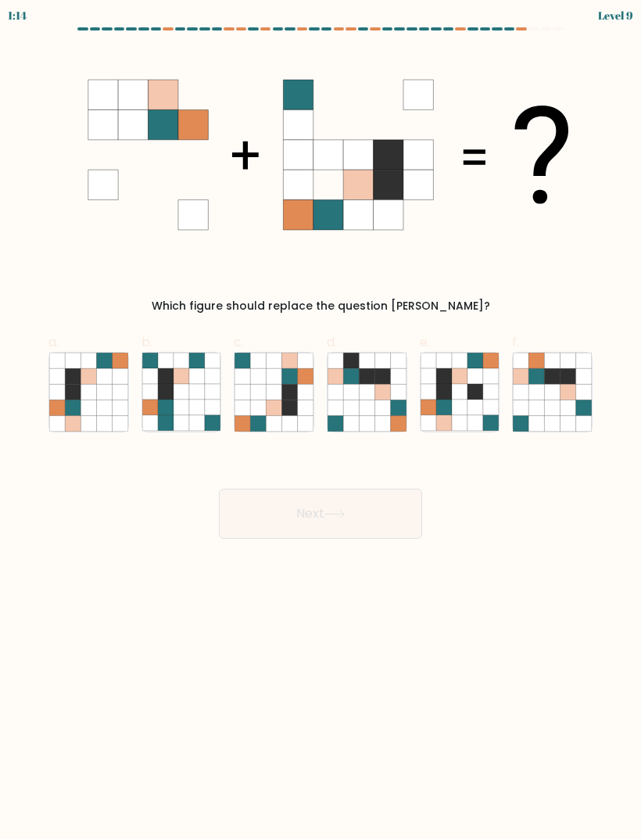
click at [277, 397] on icon at bounding box center [274, 392] width 16 height 16
click at [320, 420] on input "c." at bounding box center [320, 425] width 1 height 10
radio input "true"
click at [397, 513] on button "Next" at bounding box center [320, 513] width 203 height 50
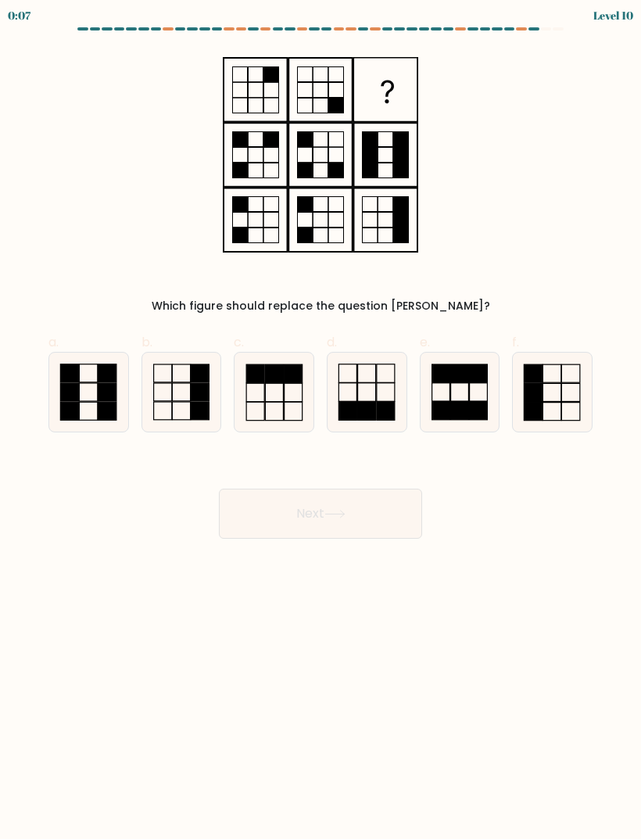
click at [538, 373] on rect at bounding box center [533, 373] width 18 height 18
click at [321, 420] on input "f." at bounding box center [320, 425] width 1 height 10
radio input "true"
click at [395, 508] on button "Next" at bounding box center [320, 513] width 203 height 50
click at [365, 515] on button "Next" at bounding box center [320, 513] width 203 height 50
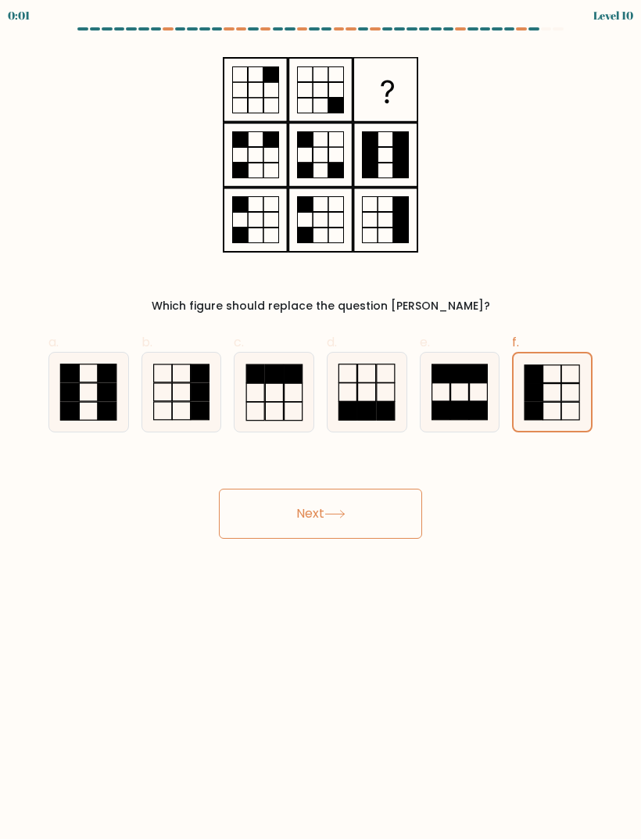
click at [329, 516] on icon at bounding box center [334, 514] width 21 height 9
click at [329, 515] on icon at bounding box center [334, 514] width 21 height 9
click at [317, 514] on button "Next" at bounding box center [320, 513] width 203 height 50
click at [333, 520] on div "Next" at bounding box center [320, 495] width 563 height 88
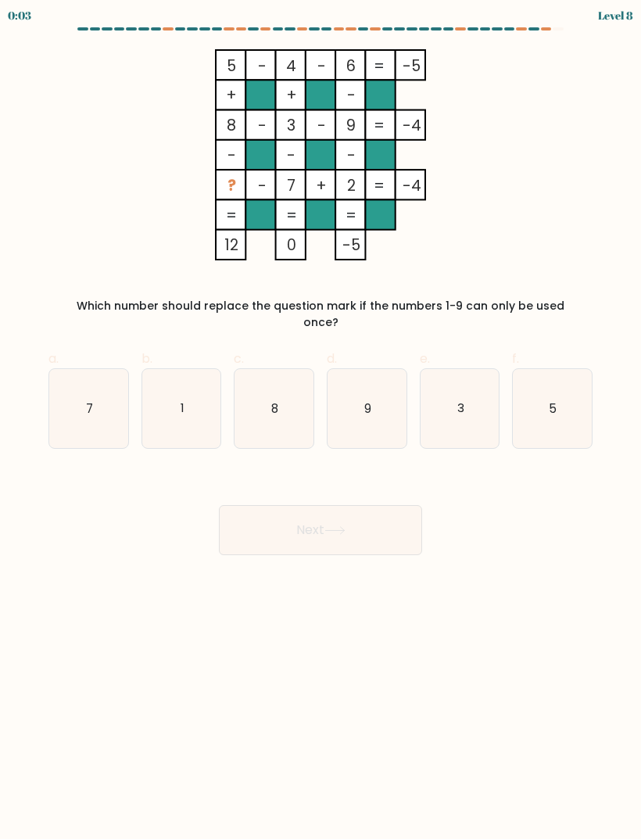
click at [96, 409] on icon "7" at bounding box center [88, 408] width 79 height 79
click at [320, 420] on input "a. 7" at bounding box center [320, 425] width 1 height 10
radio input "true"
click at [286, 513] on button "Next" at bounding box center [320, 530] width 203 height 50
click at [303, 510] on button "Next" at bounding box center [320, 530] width 203 height 50
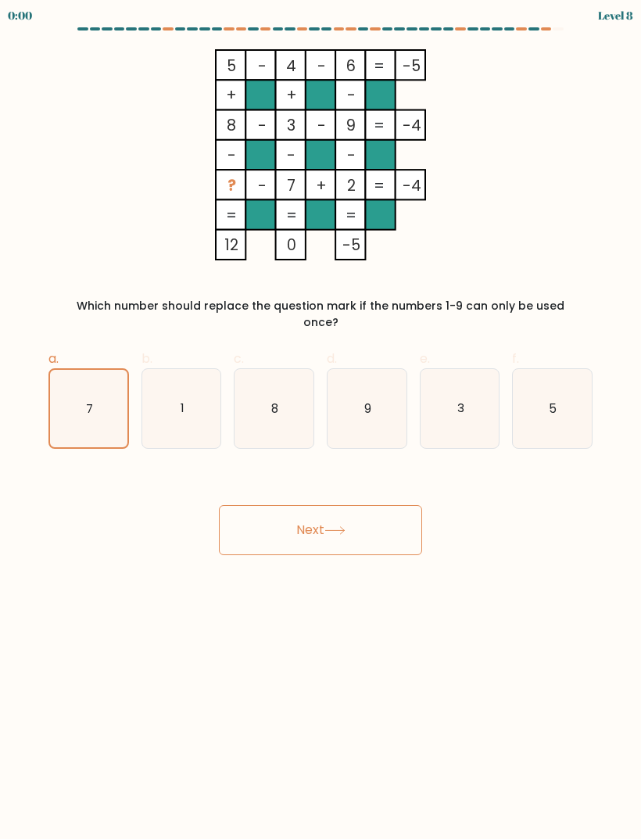
click at [324, 510] on button "Next" at bounding box center [320, 530] width 203 height 50
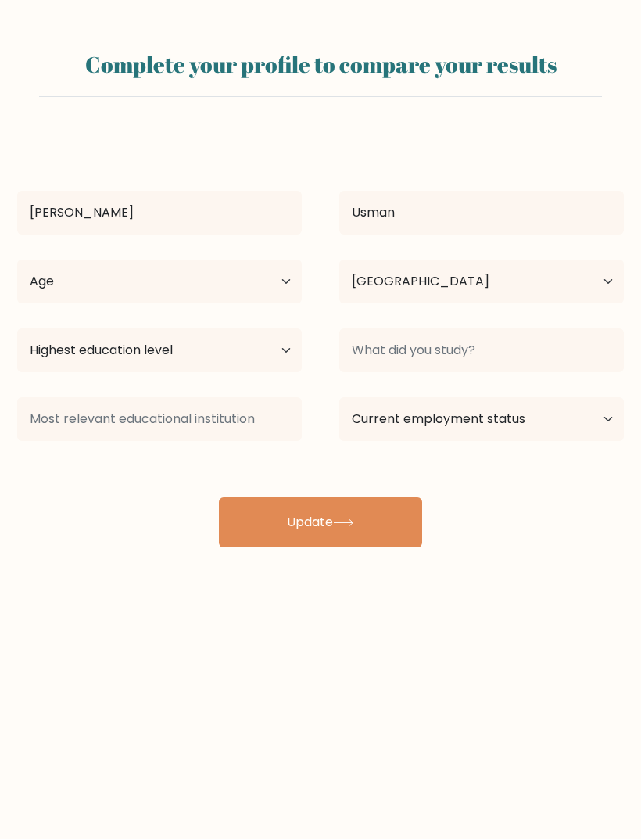
select select "ID"
click at [282, 352] on select "Highest education level No schooling Primary Lower Secondary Upper Secondary Oc…" at bounding box center [159, 350] width 284 height 44
select select "upper_secondary"
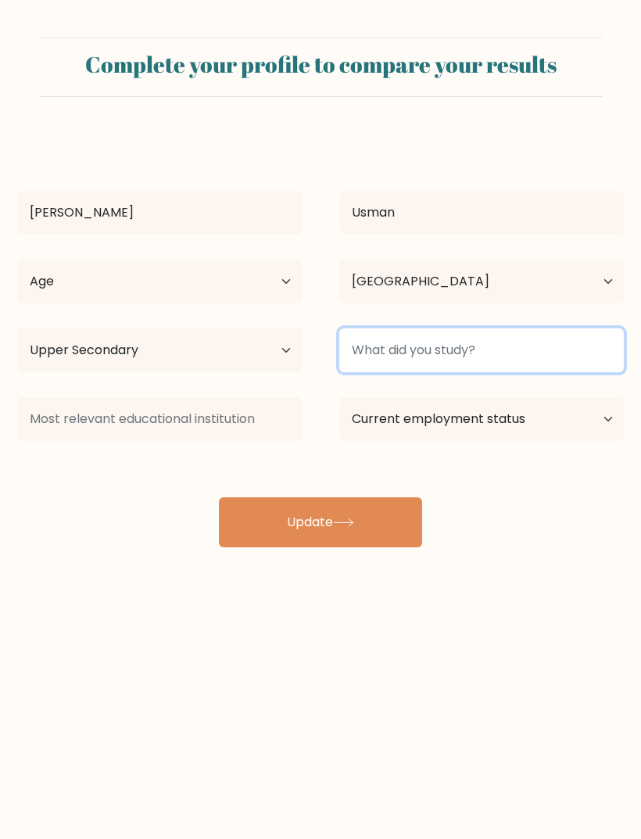
click at [477, 357] on input at bounding box center [481, 350] width 284 height 44
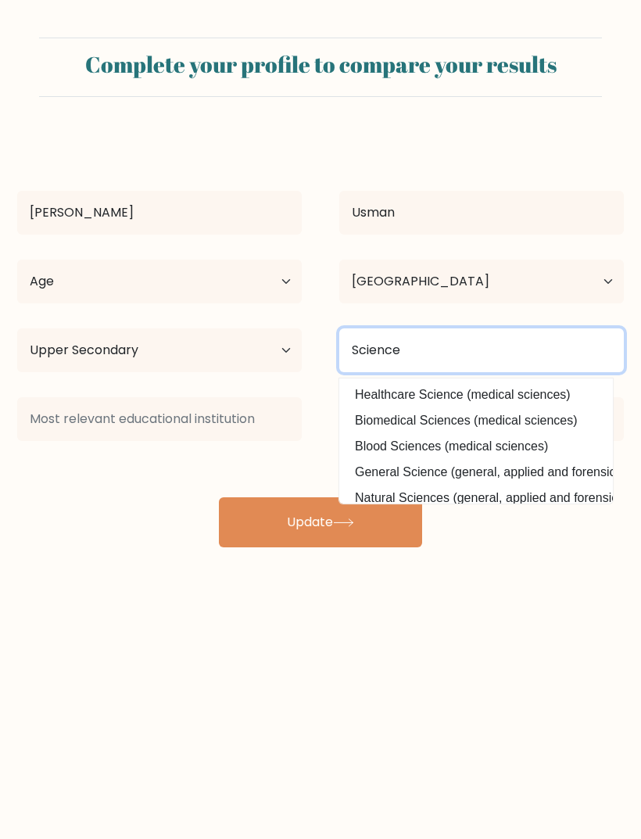
type input "Science"
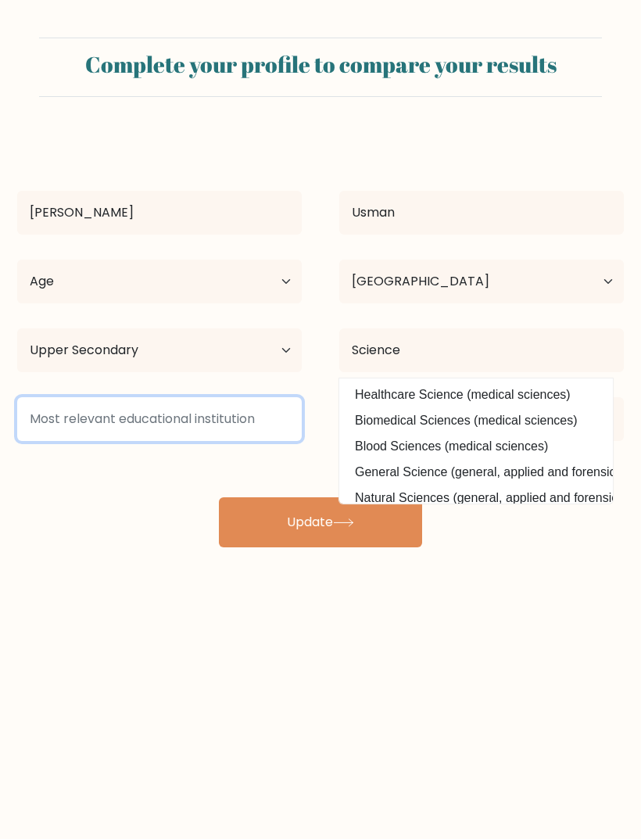
click at [241, 413] on input at bounding box center [159, 419] width 284 height 44
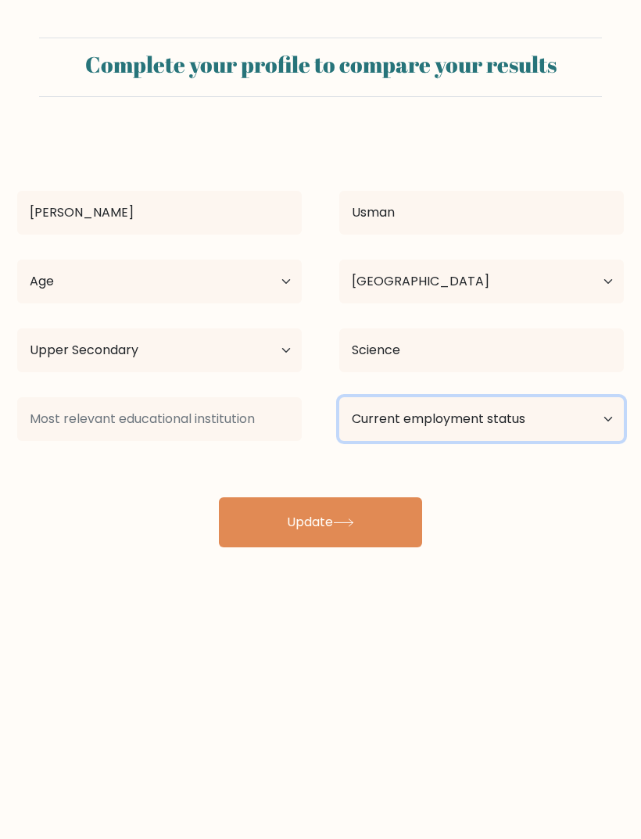
click at [549, 431] on select "Current employment status Employed Student Retired Other / prefer not to answer" at bounding box center [481, 419] width 284 height 44
select select "employed"
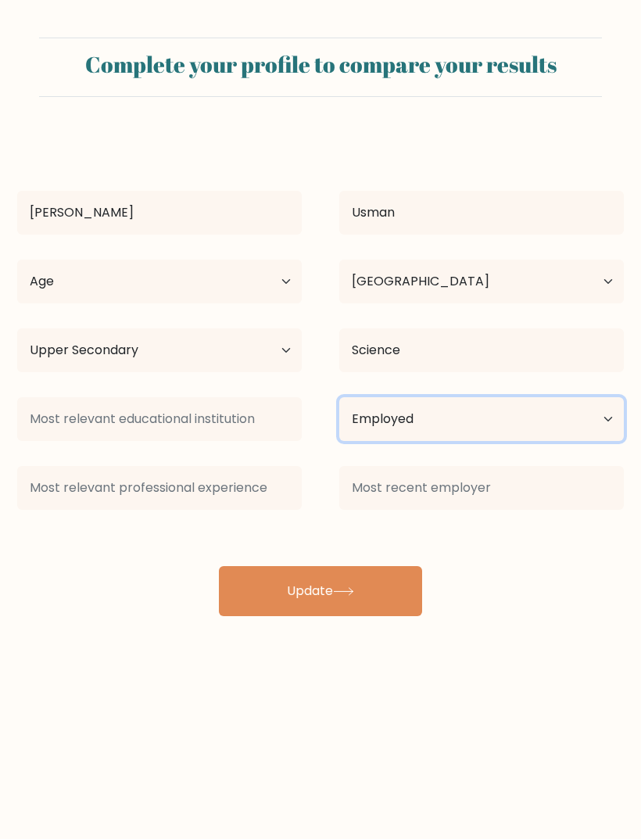
click at [546, 409] on select "Current employment status Employed Student Retired Other / prefer not to answer" at bounding box center [481, 419] width 284 height 44
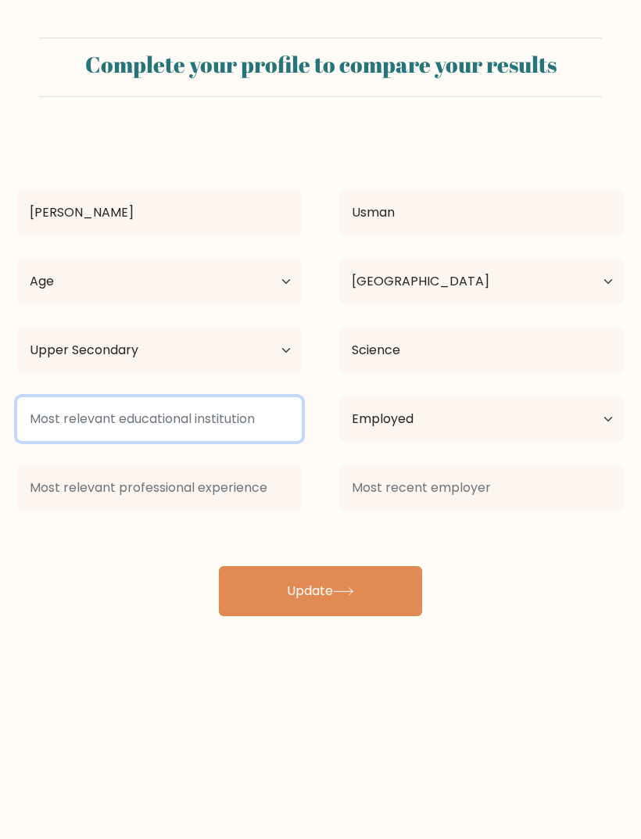
click at [217, 428] on input at bounding box center [159, 419] width 284 height 44
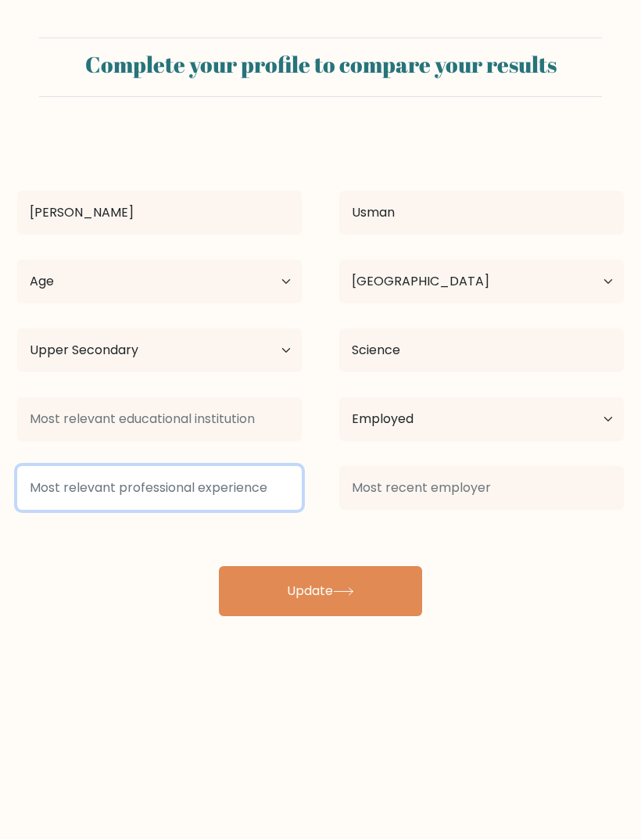
click at [66, 495] on input at bounding box center [159, 488] width 284 height 44
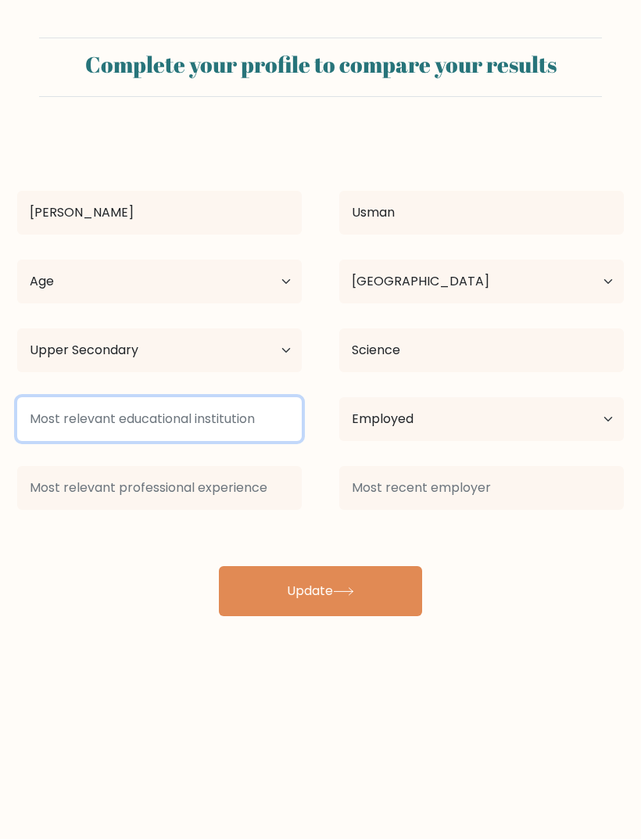
click at [52, 439] on input at bounding box center [159, 419] width 284 height 44
type input "UT"
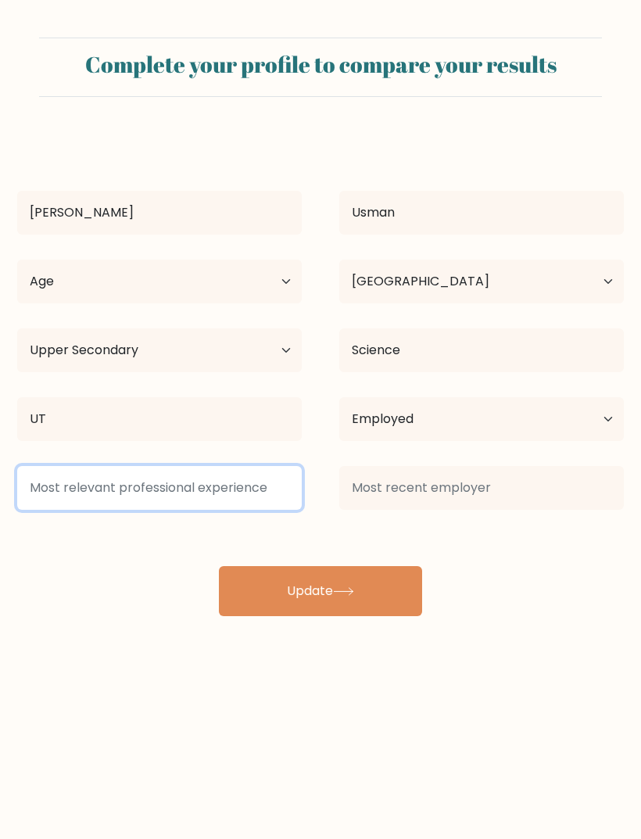
click at [62, 478] on input at bounding box center [159, 488] width 284 height 44
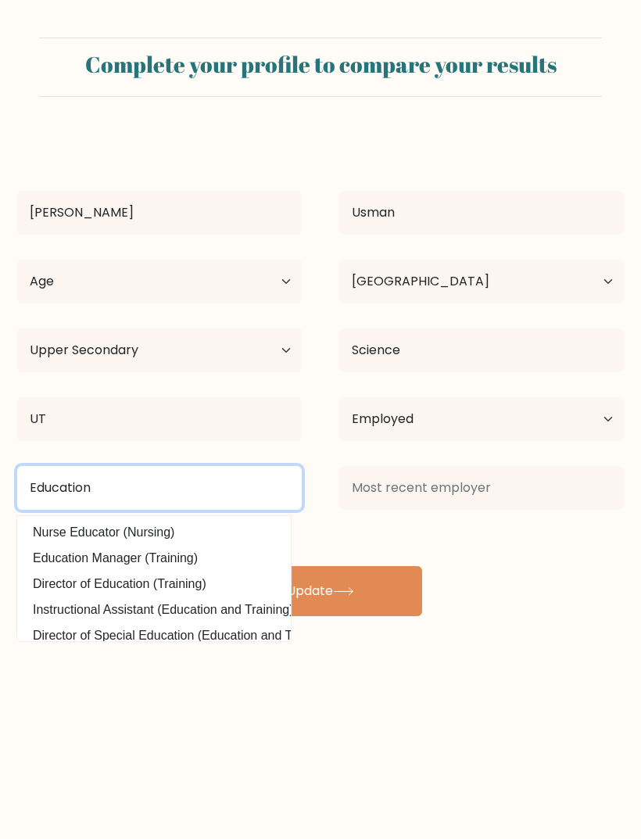
type input "Education"
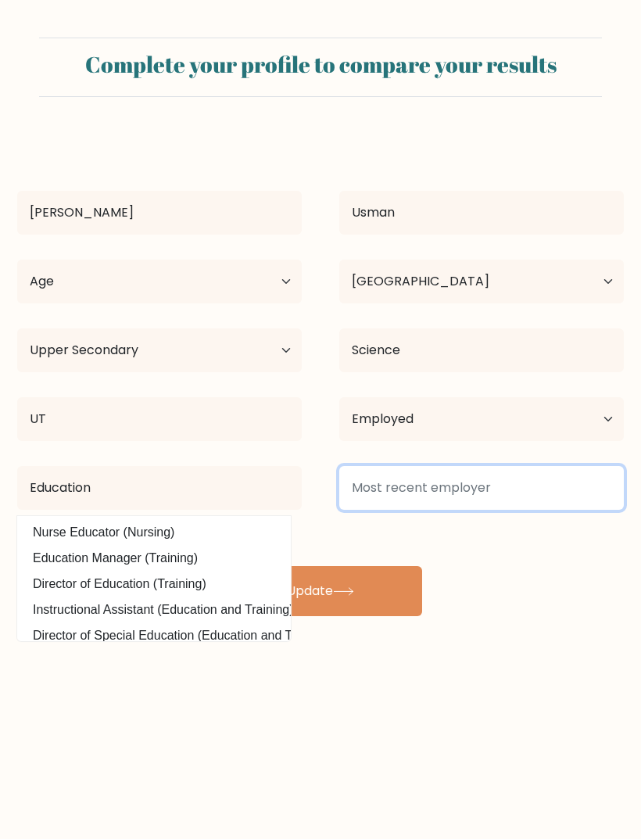
click at [474, 495] on input at bounding box center [481, 488] width 284 height 44
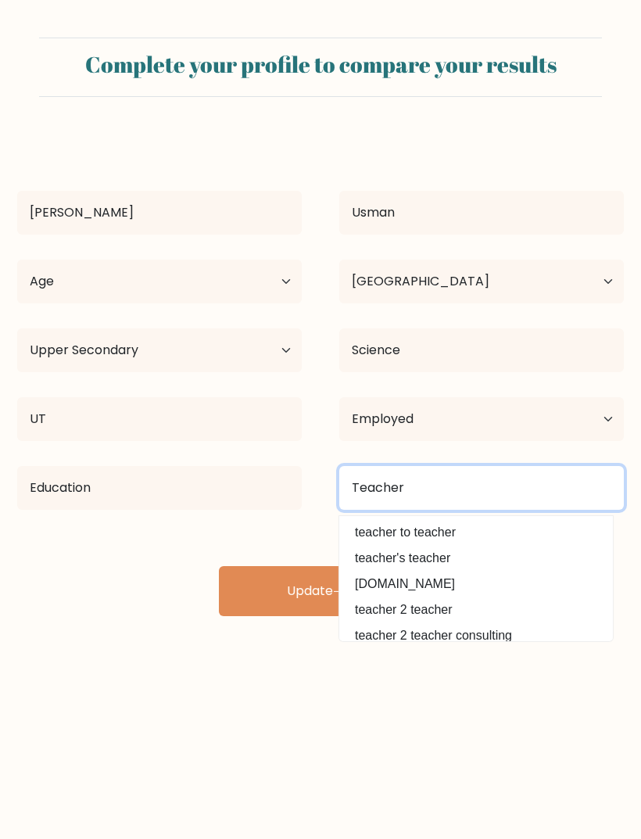
type input "Teacher"
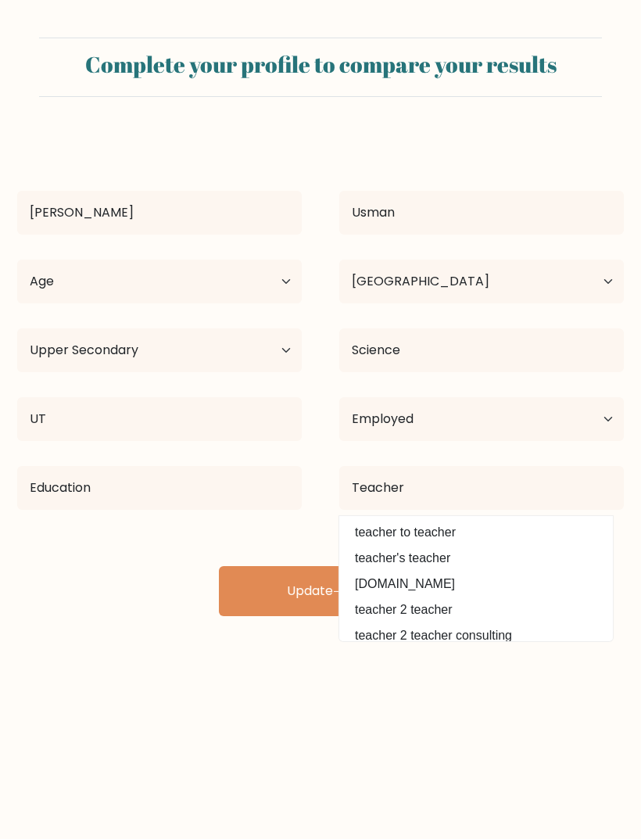
click at [535, 549] on div "Silvia Usman Age Under 18 years old 18-24 years old 25-34 years old 35-44 years…" at bounding box center [320, 374] width 625 height 481
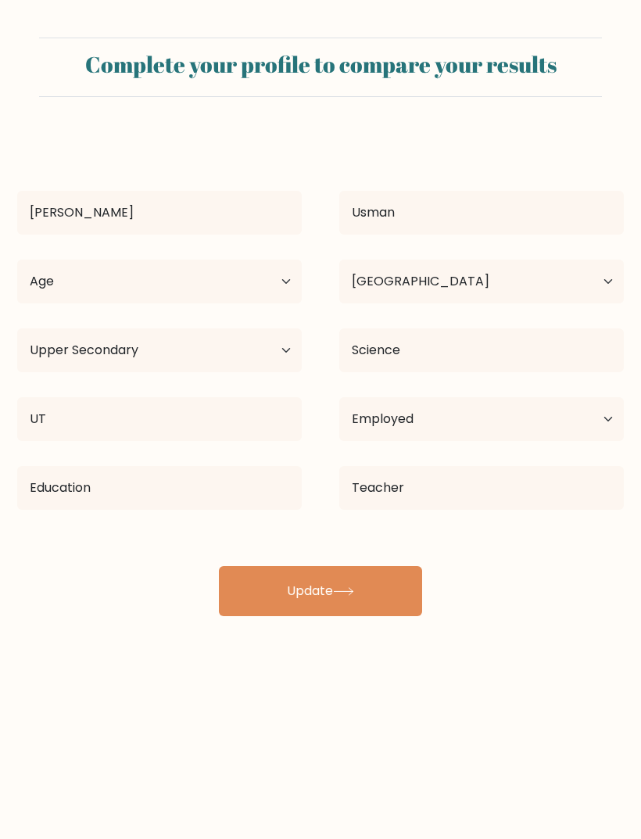
click at [399, 581] on button "Update" at bounding box center [320, 591] width 203 height 50
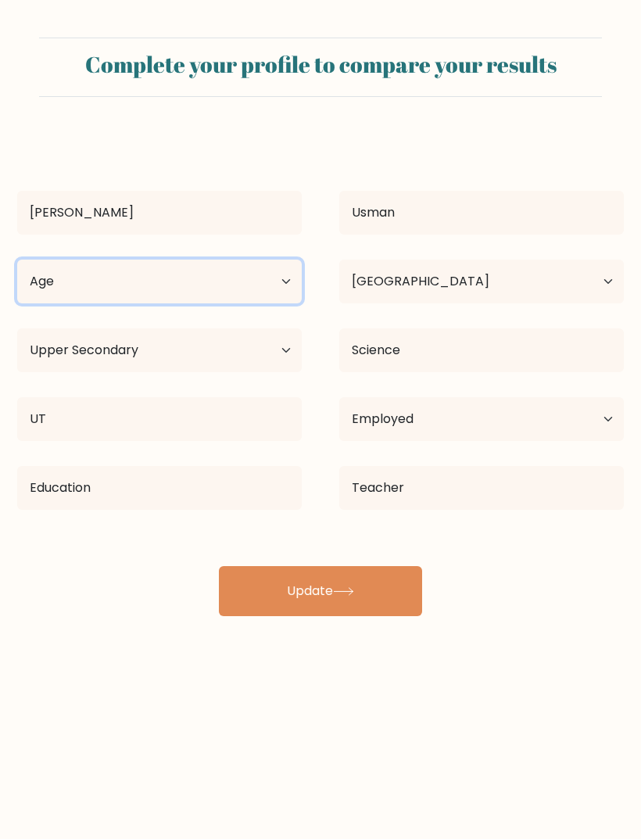
click at [51, 266] on select "Age Under 18 years old 18-24 years old 25-34 years old 35-44 years old 45-54 ye…" at bounding box center [159, 281] width 284 height 44
select select "25_34"
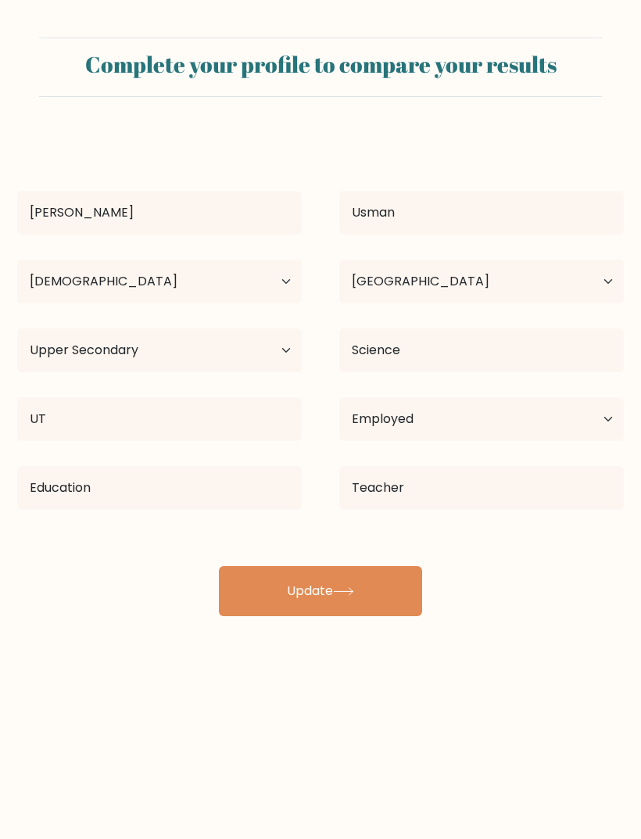
click at [394, 596] on button "Update" at bounding box center [320, 591] width 203 height 50
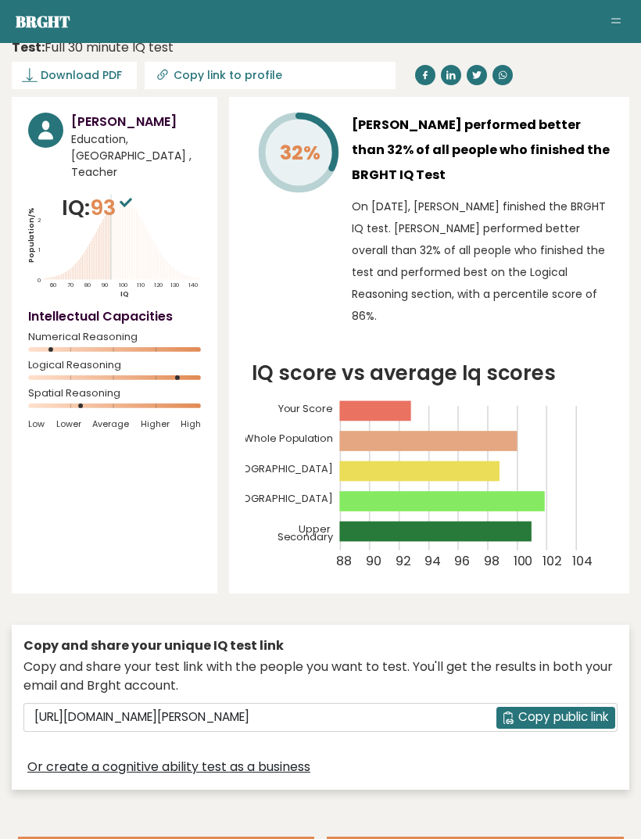
scroll to position [39, 0]
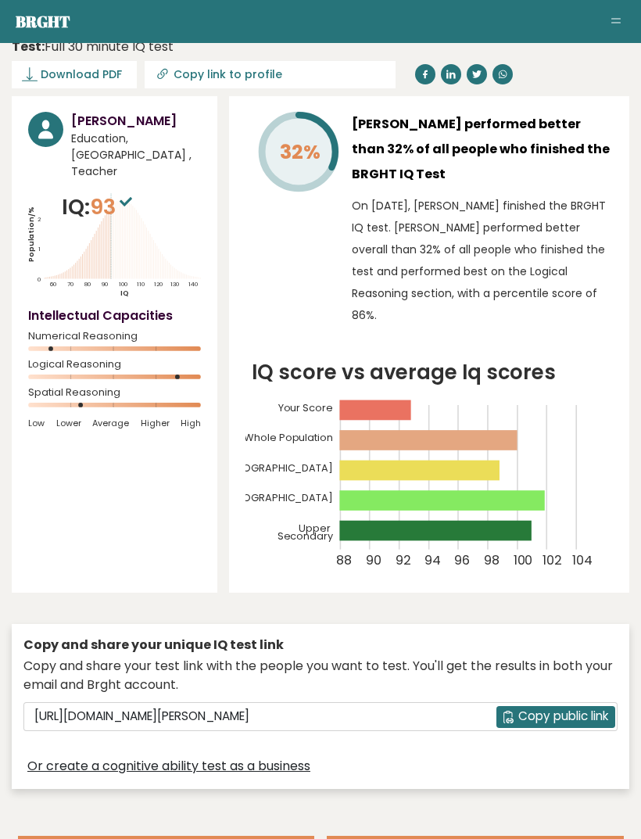
click at [88, 79] on span "Download PDF" at bounding box center [81, 74] width 81 height 16
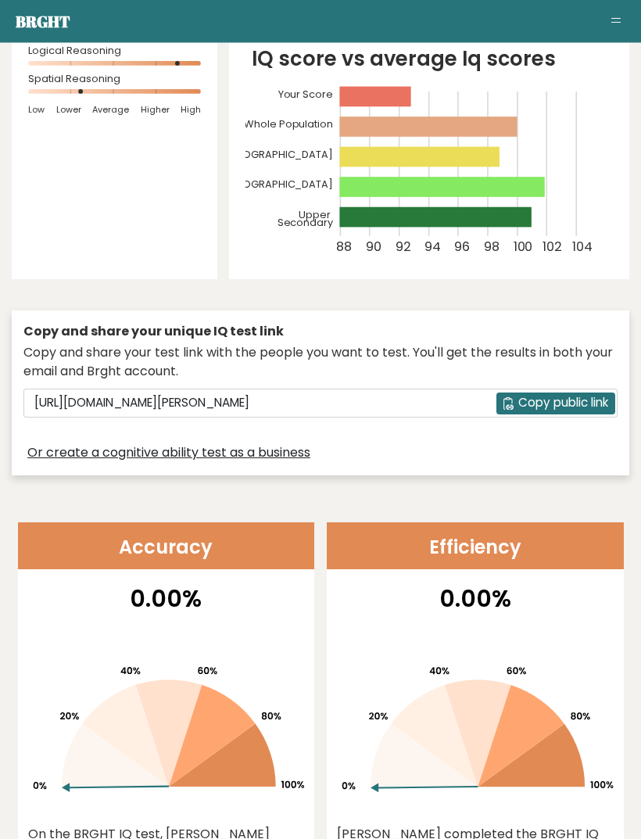
scroll to position [0, 0]
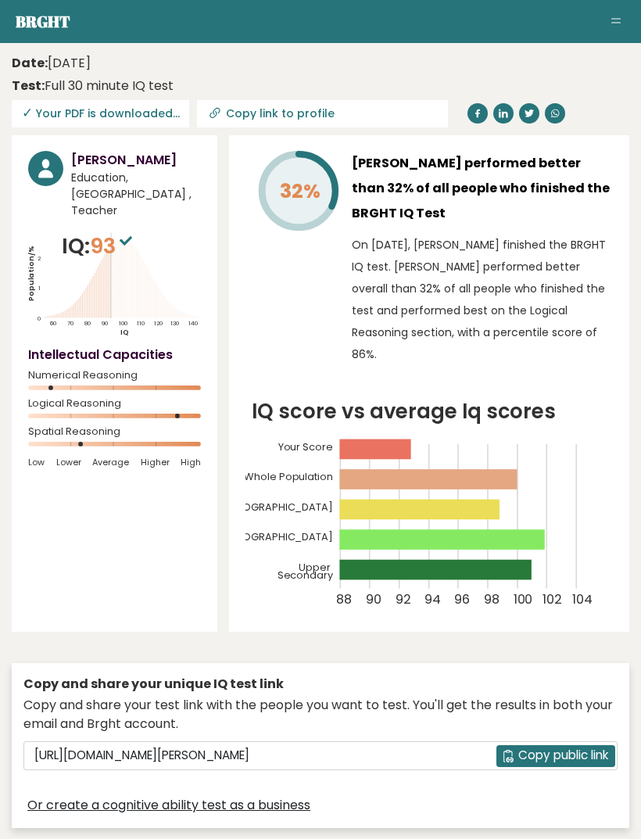
click at [289, 114] on input "Copy link to profile" at bounding box center [332, 113] width 213 height 13
type input "[URL][DOMAIN_NAME][PERSON_NAME]"
click at [131, 118] on span "✓ Your PDF is downloaded..." at bounding box center [100, 113] width 177 height 27
click at [113, 113] on span "✓ Your PDF is downloaded..." at bounding box center [100, 113] width 177 height 27
